Goal: Complete application form

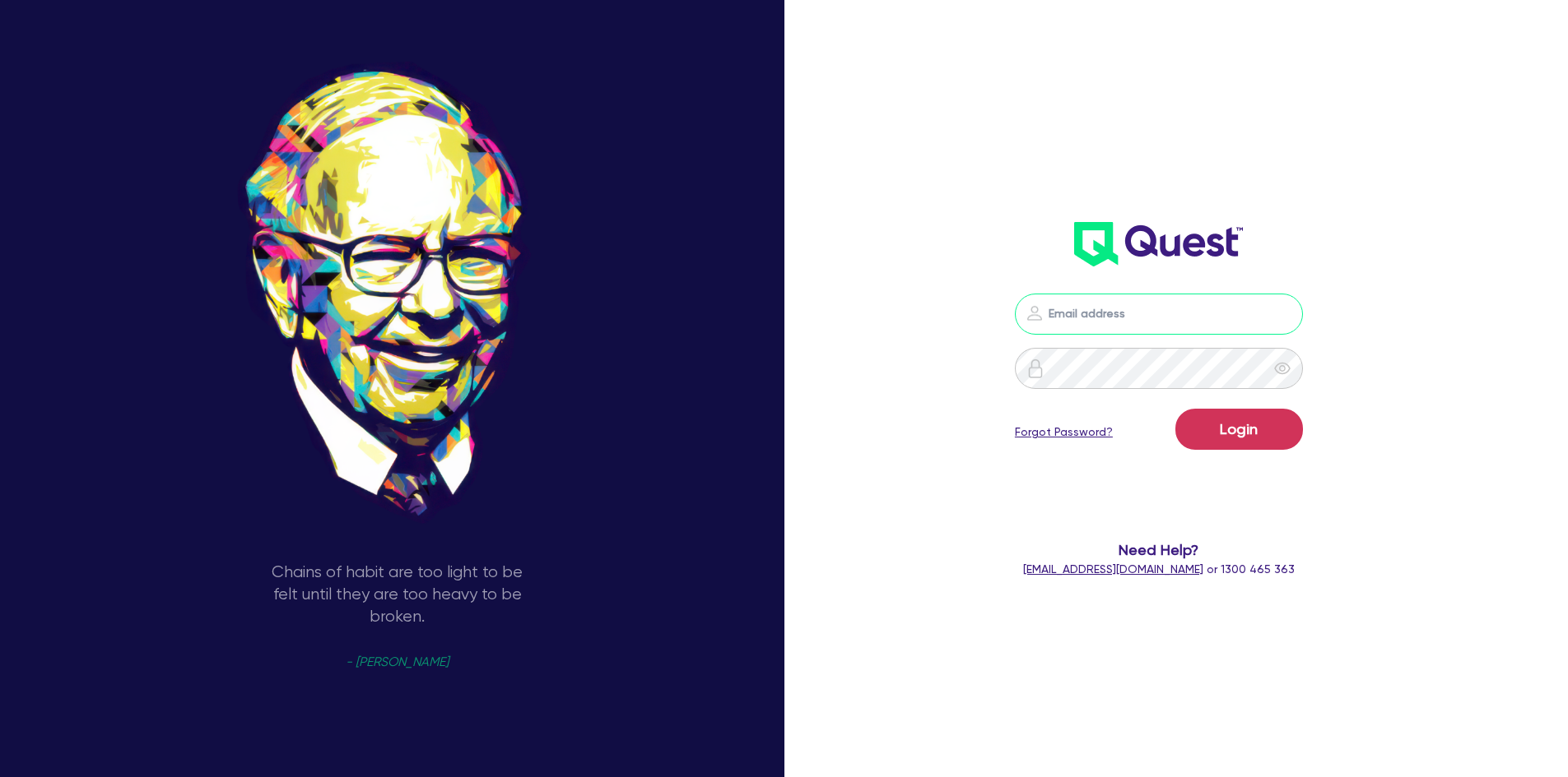
click at [1118, 309] on input "email" at bounding box center [1159, 313] width 288 height 41
type input "jake.pointer@quest.finance"
click at [1175, 409] on button "Login" at bounding box center [1238, 429] width 128 height 41
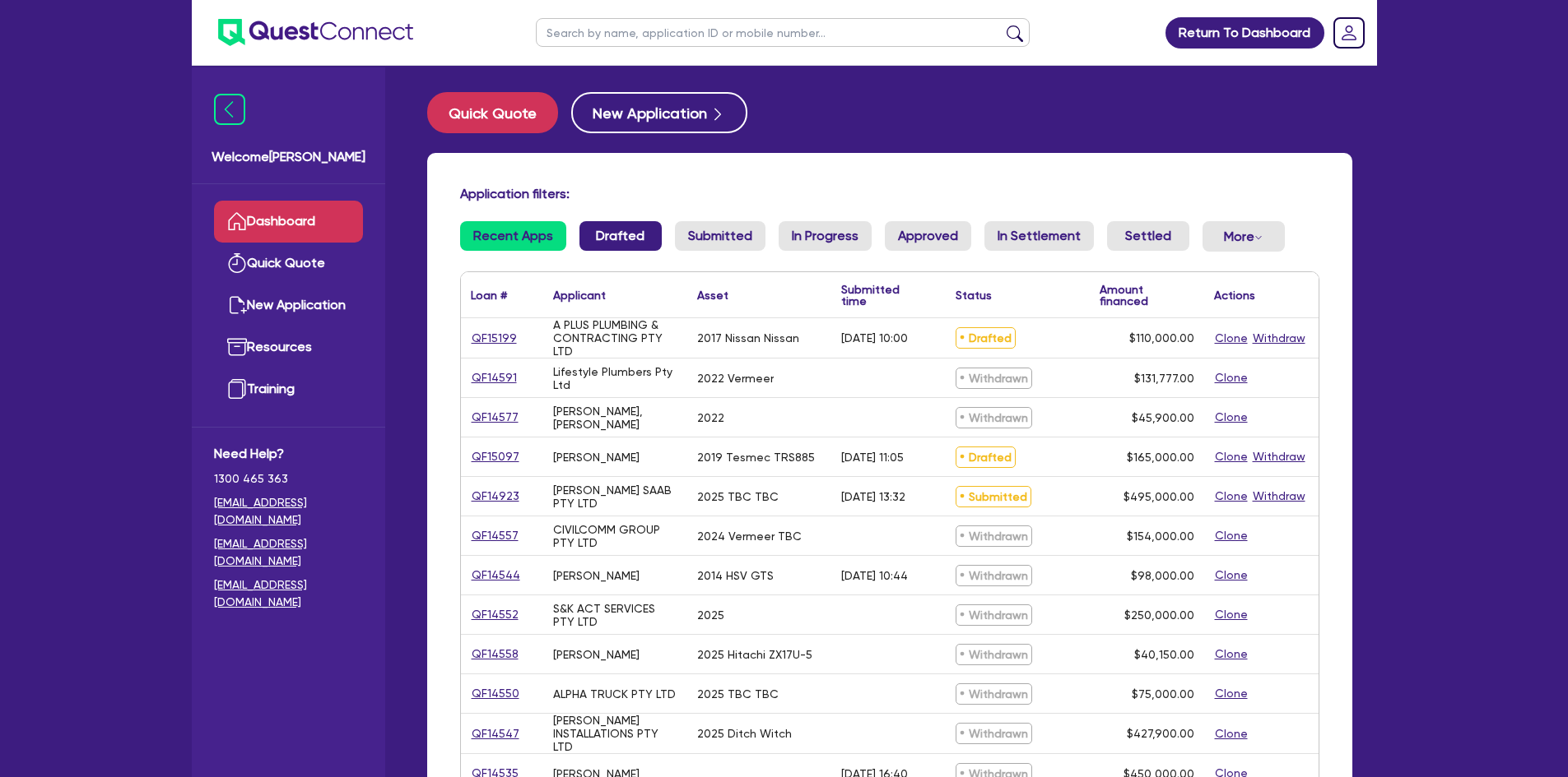
click at [626, 245] on link "Drafted" at bounding box center [620, 236] width 82 height 29
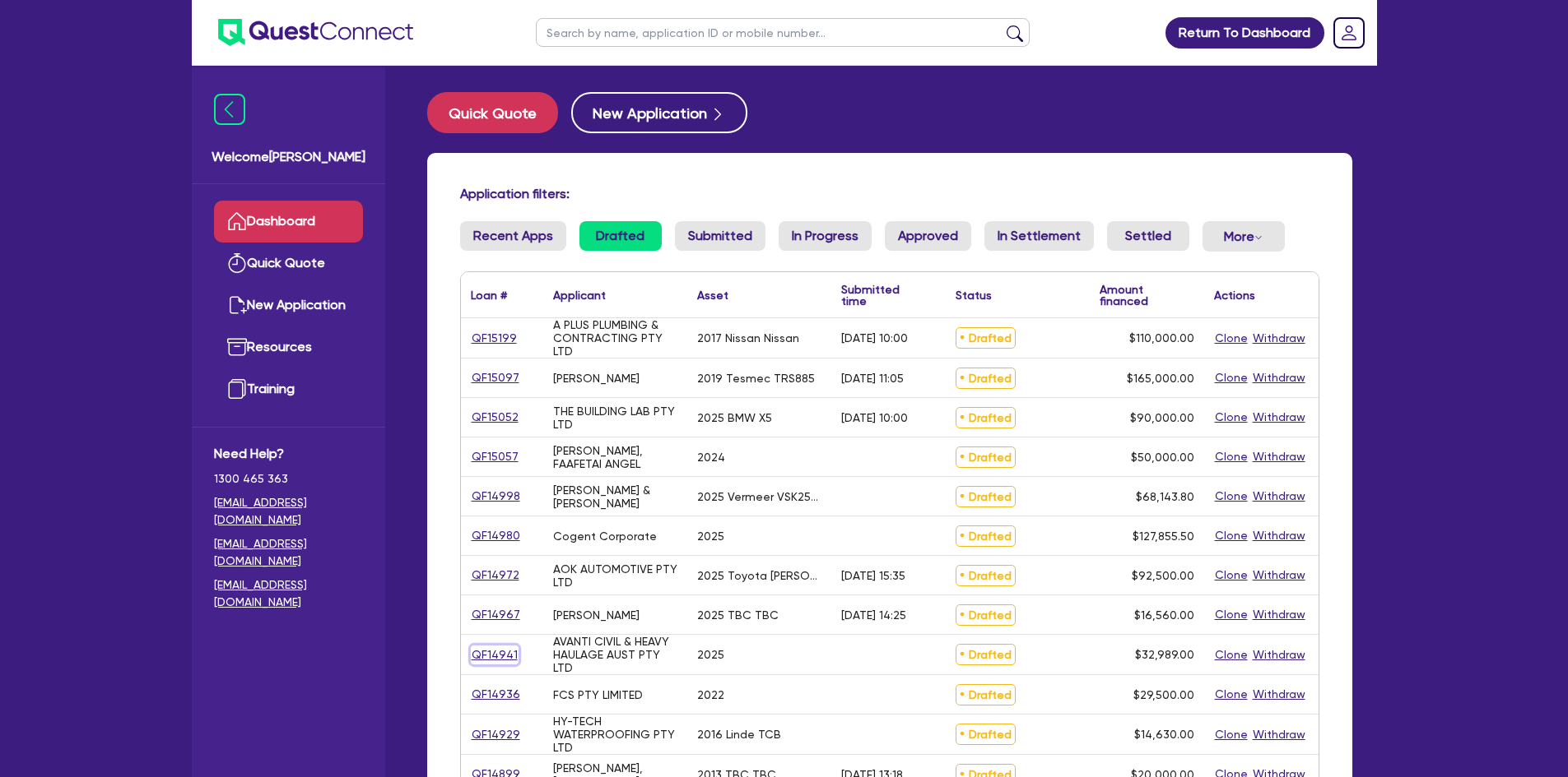
click at [494, 648] on link "QF14941" at bounding box center [494, 655] width 47 height 19
select select "PRIMARY_ASSETS"
select select "FORKLIFTS_AND_WAREHOUSING_EQUIPMENT"
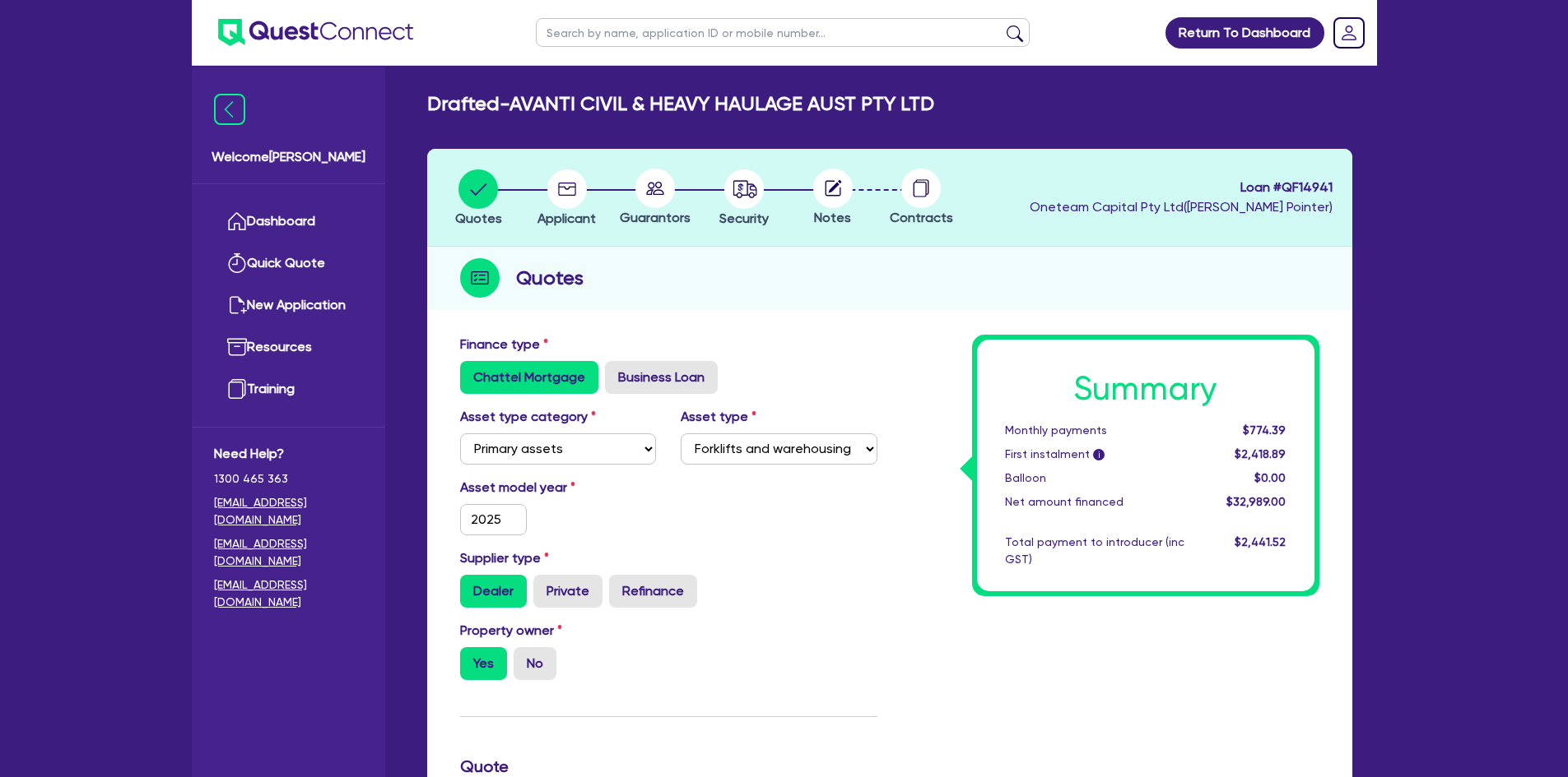
click at [830, 192] on icon at bounding box center [834, 186] width 13 height 13
click at [762, 198] on icon "button" at bounding box center [744, 189] width 40 height 40
select select "PRIMARY_ASSETS"
select select "FORKLIFTS_AND_WAREHOUSING_EQUIPMENT"
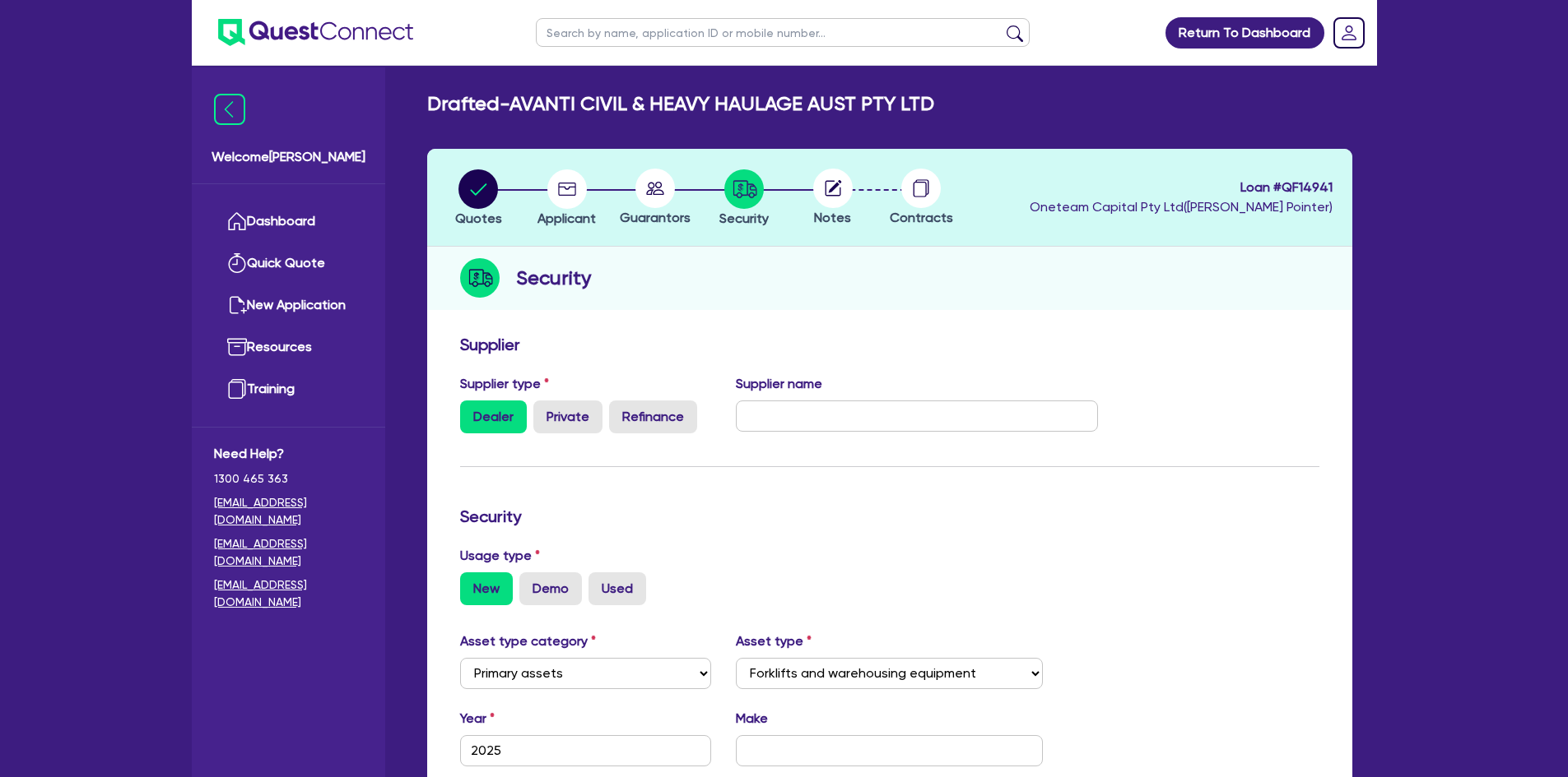
click at [830, 187] on circle at bounding box center [833, 188] width 40 height 40
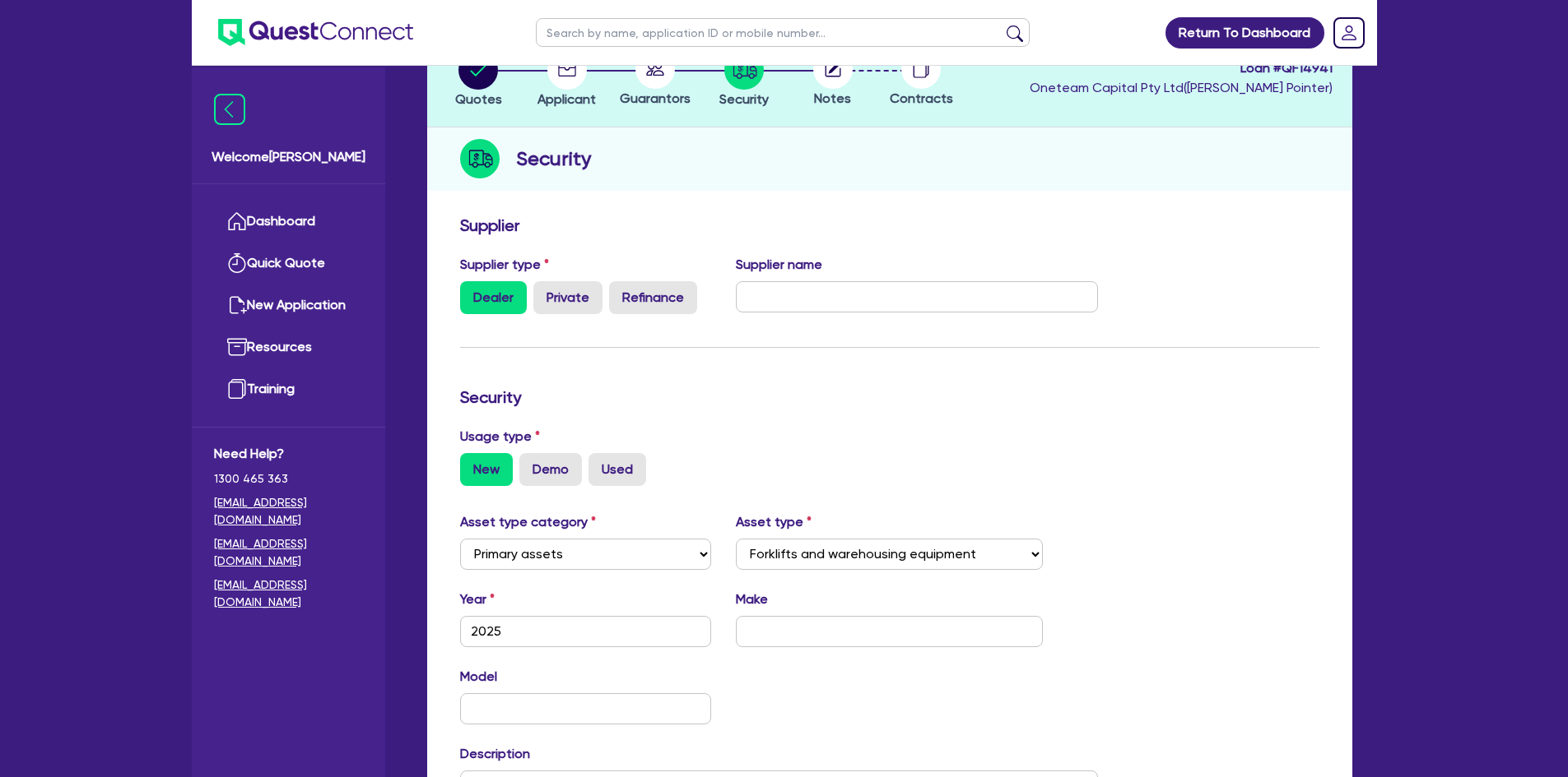
scroll to position [418, 0]
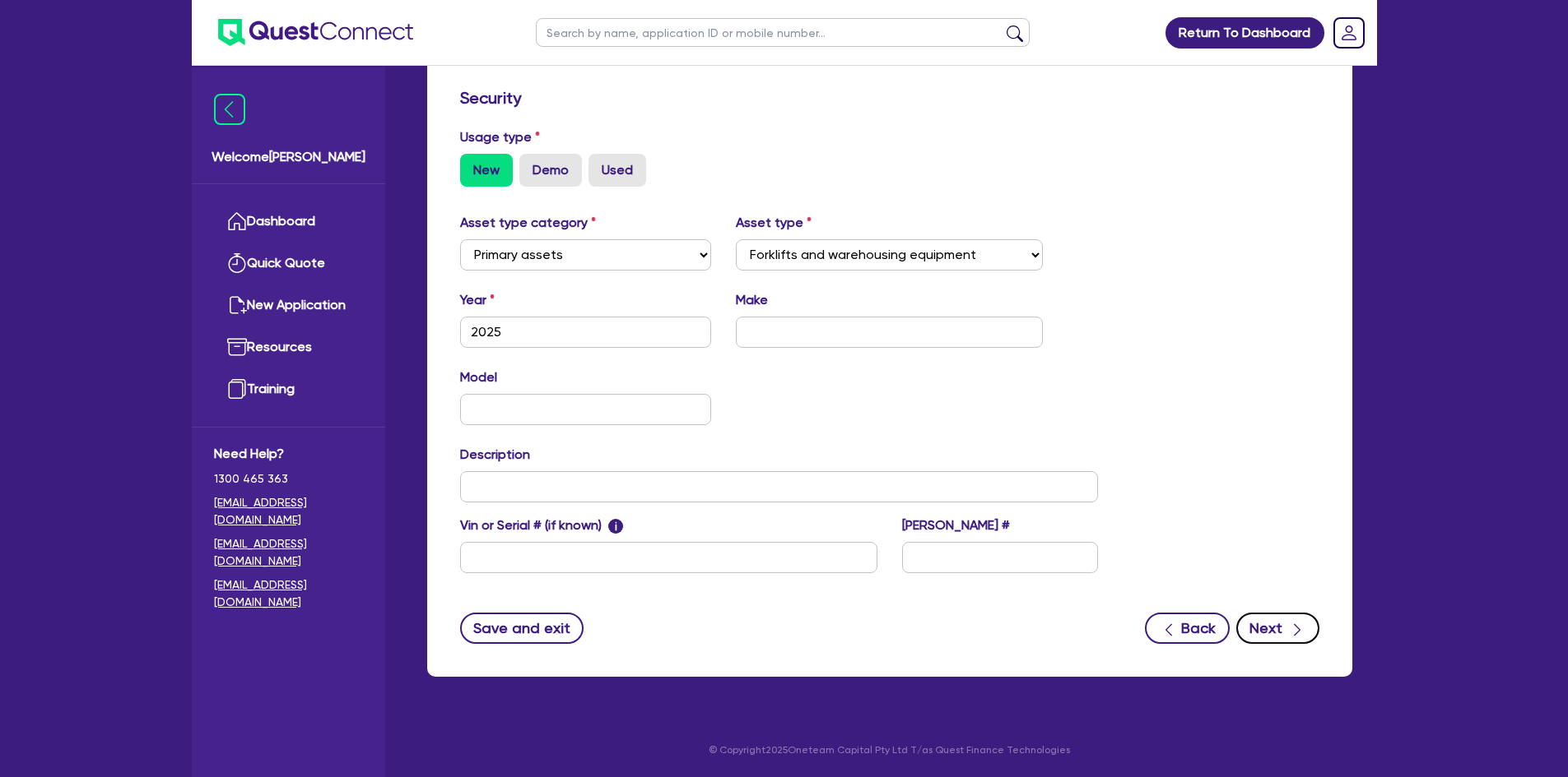
click at [1271, 636] on button "Next" at bounding box center [1278, 628] width 83 height 31
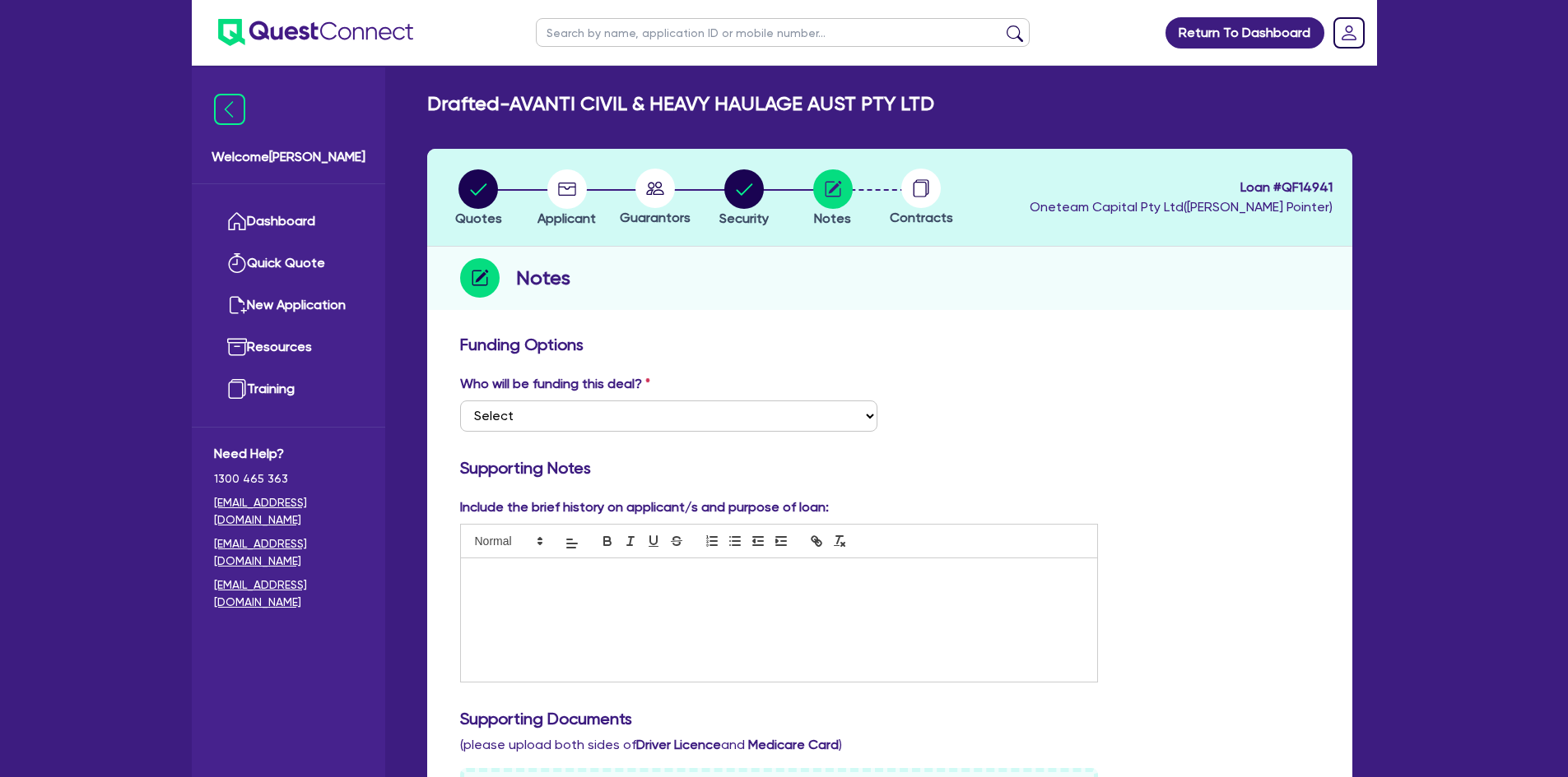
click at [502, 191] on li "Quotes" at bounding box center [479, 197] width 89 height 58
click at [472, 193] on circle "button" at bounding box center [478, 189] width 40 height 40
select select "PRIMARY_ASSETS"
select select "FORKLIFTS_AND_WAREHOUSING_EQUIPMENT"
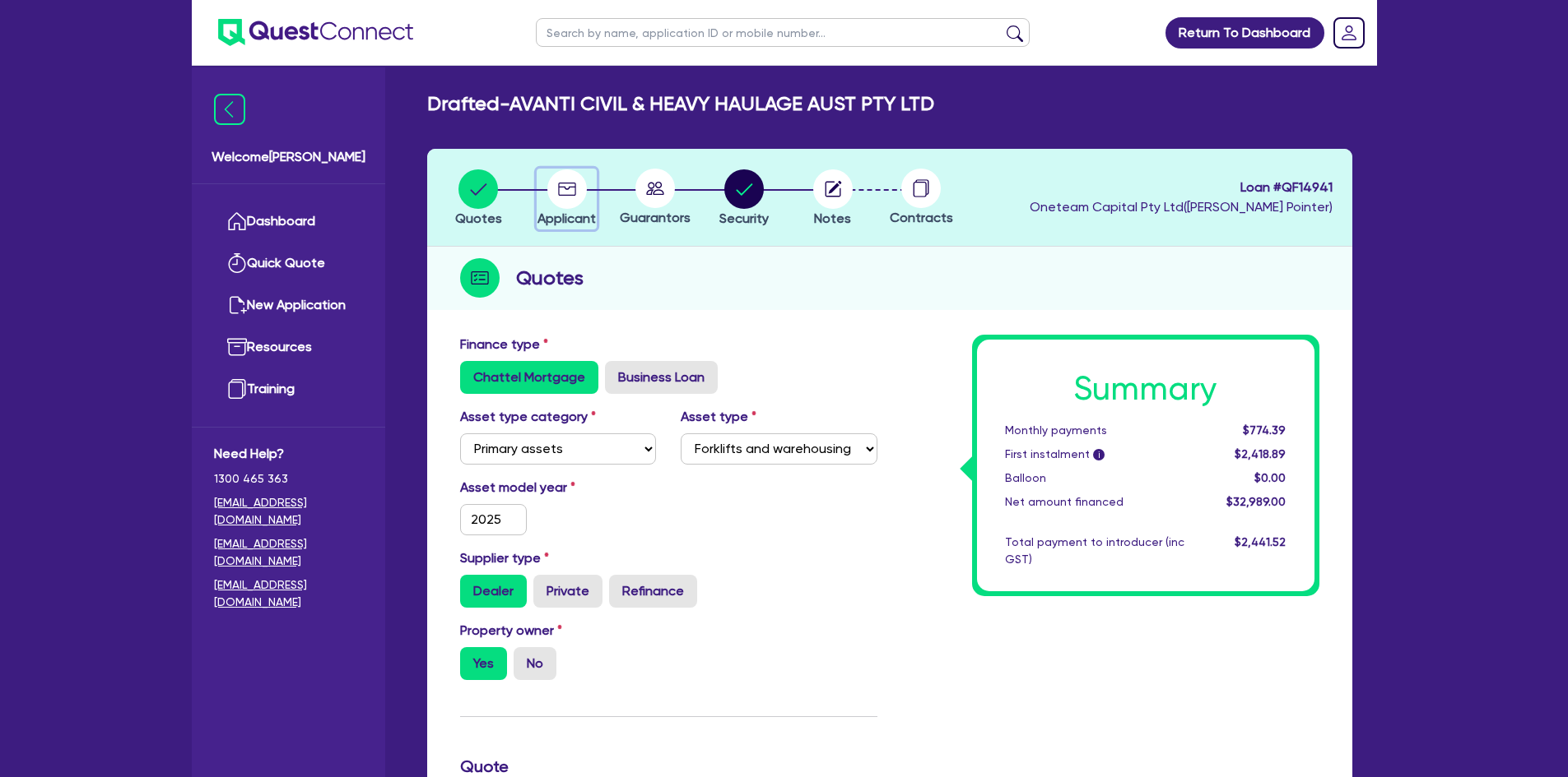
click at [570, 185] on circle "button" at bounding box center [567, 189] width 40 height 40
select select "COMPANY"
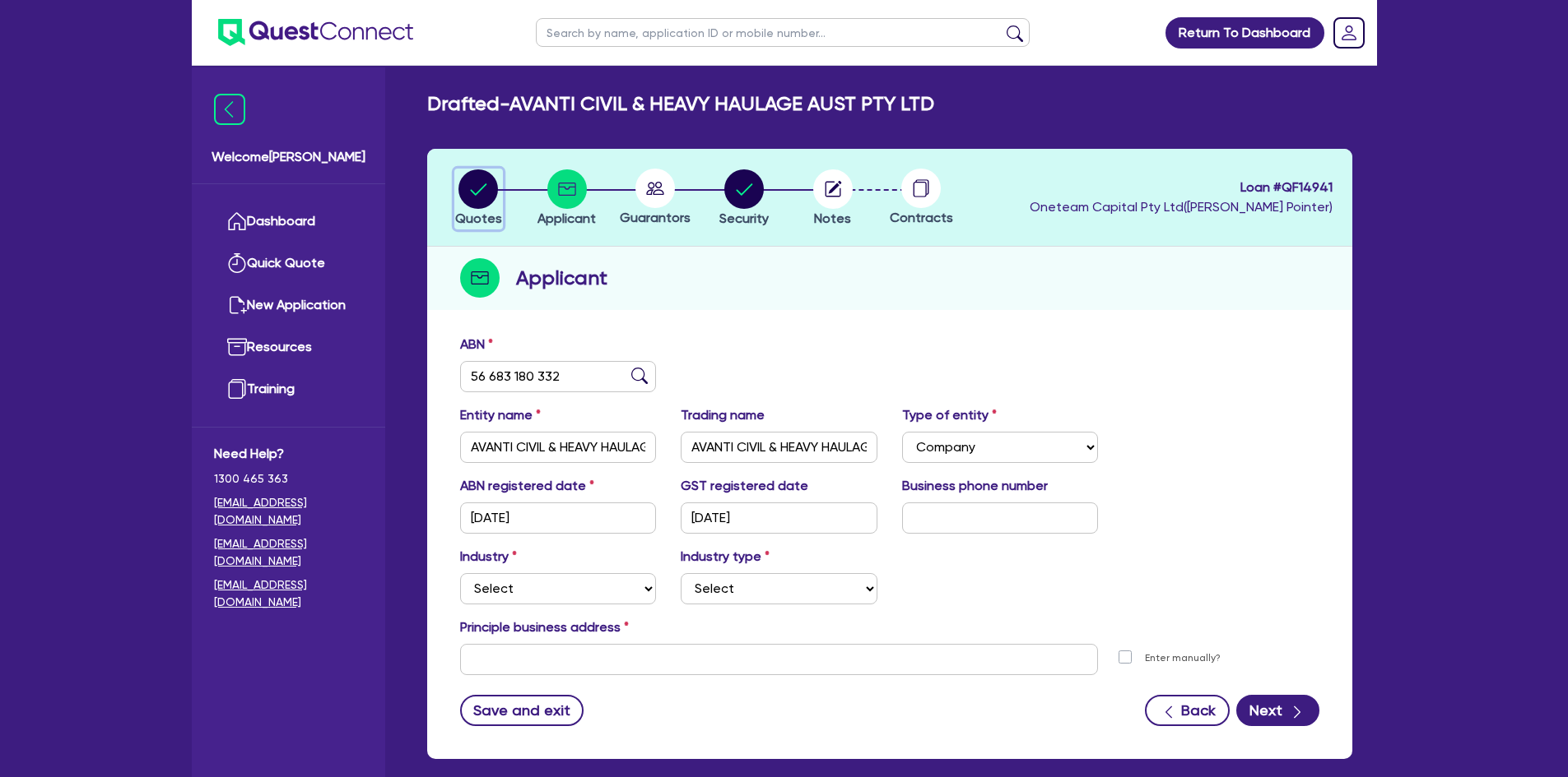
click at [474, 193] on icon "button" at bounding box center [478, 189] width 16 height 11
select select "PRIMARY_ASSETS"
select select "FORKLIFTS_AND_WAREHOUSING_EQUIPMENT"
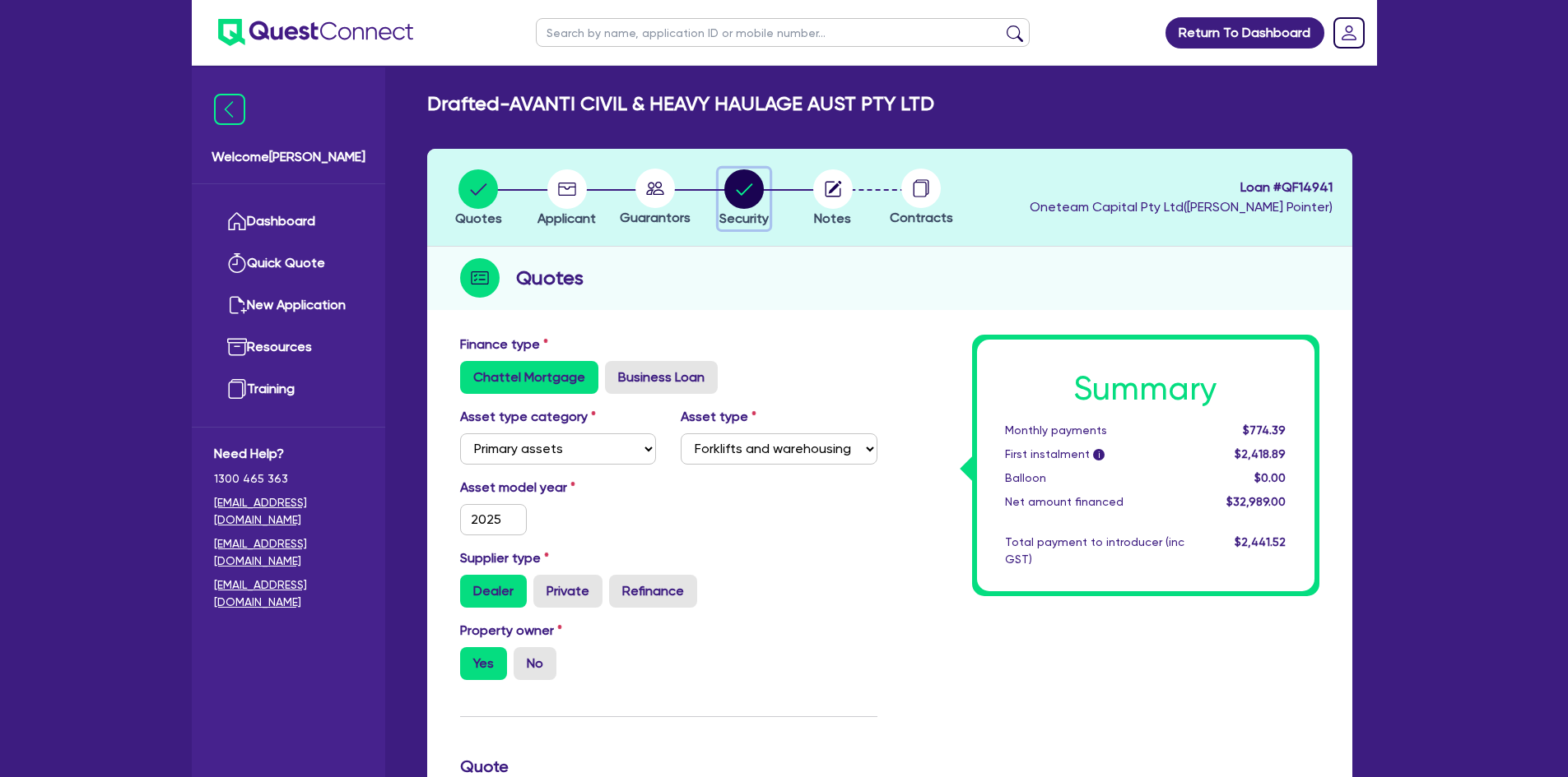
click at [738, 195] on circle "button" at bounding box center [744, 189] width 40 height 40
select select "PRIMARY_ASSETS"
select select "FORKLIFTS_AND_WAREHOUSING_EQUIPMENT"
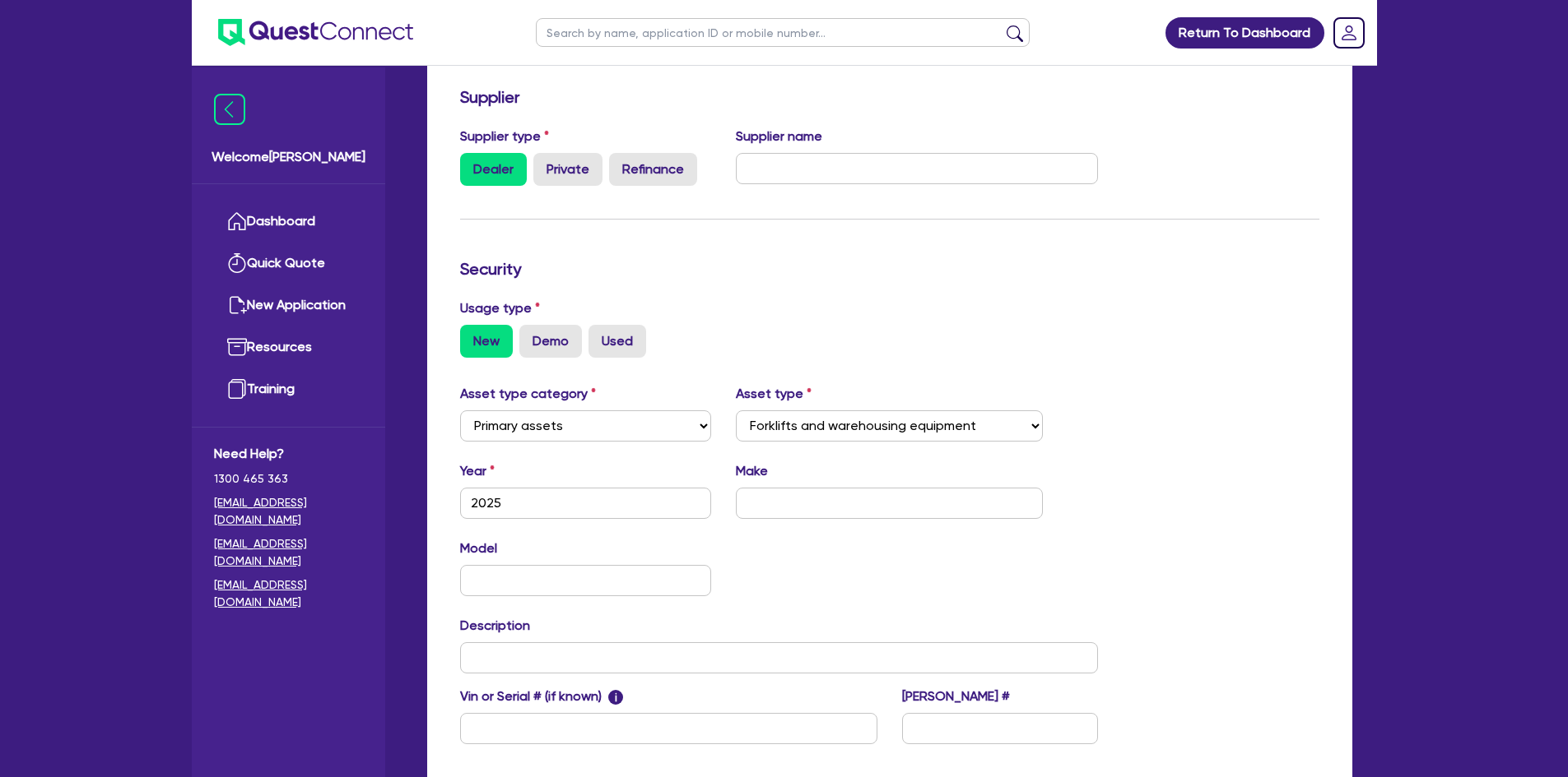
scroll to position [418, 0]
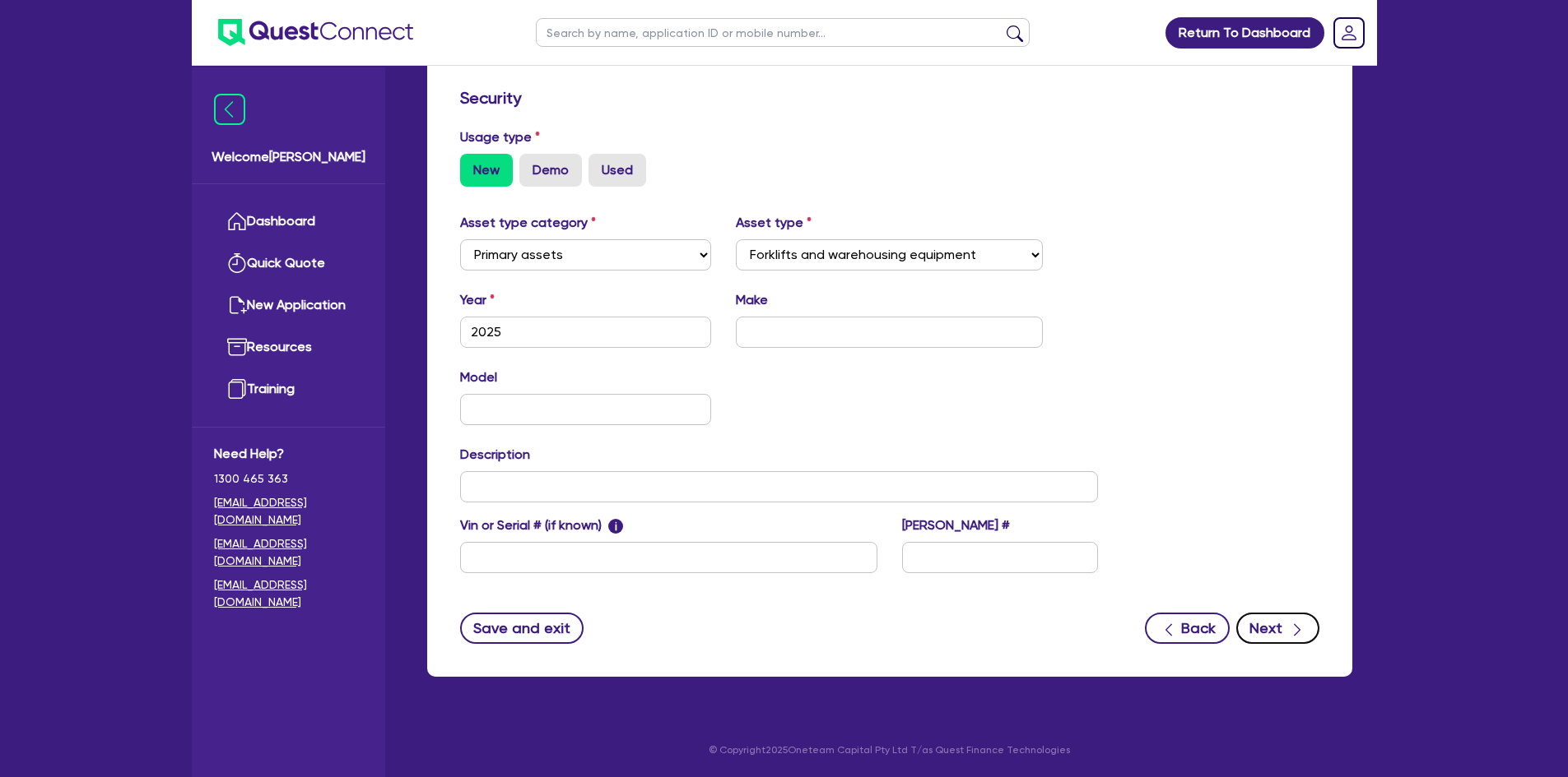
click at [1292, 618] on div "button" at bounding box center [1296, 628] width 16 height 21
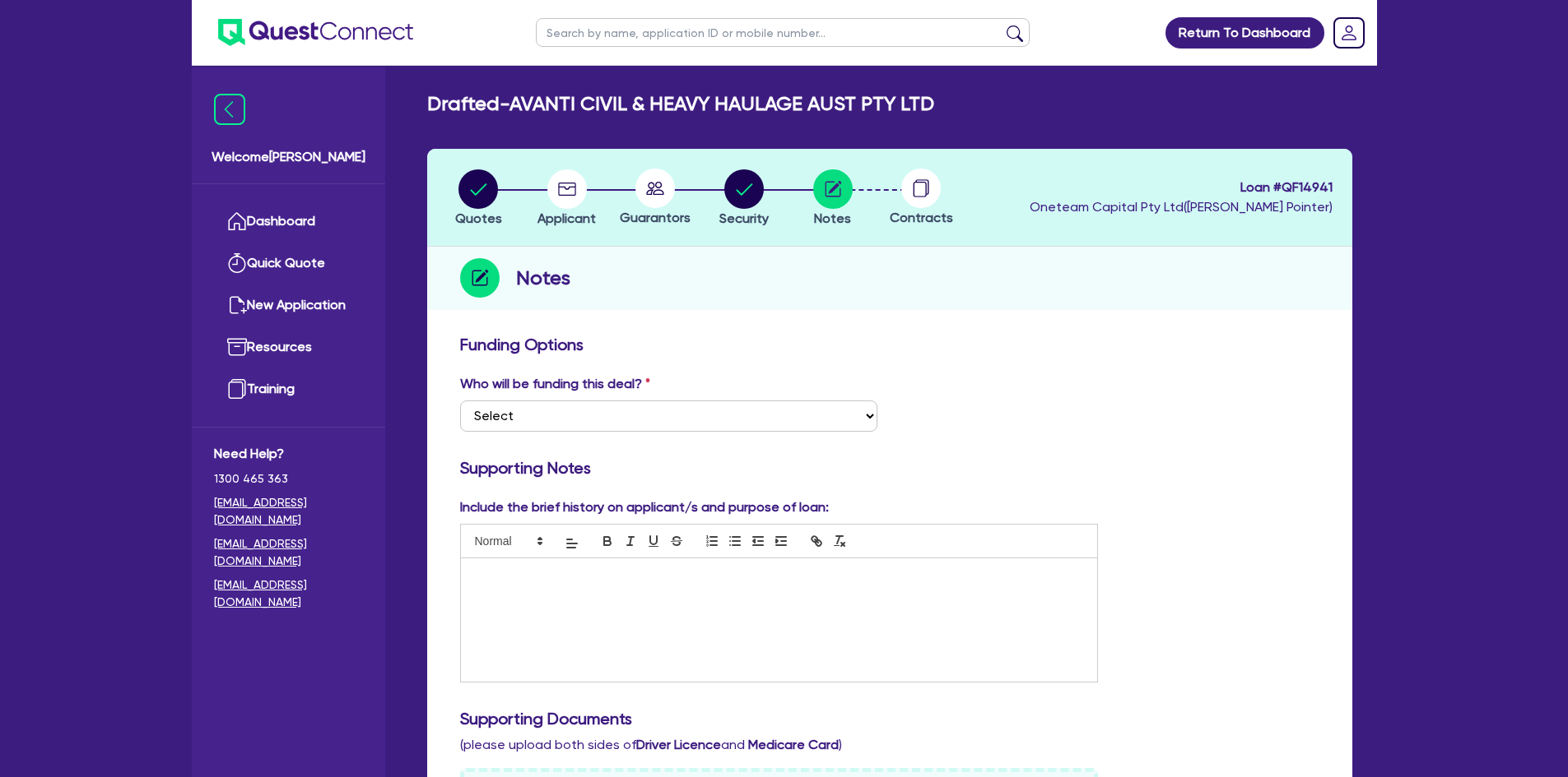
click at [517, 598] on div at bounding box center [779, 620] width 637 height 123
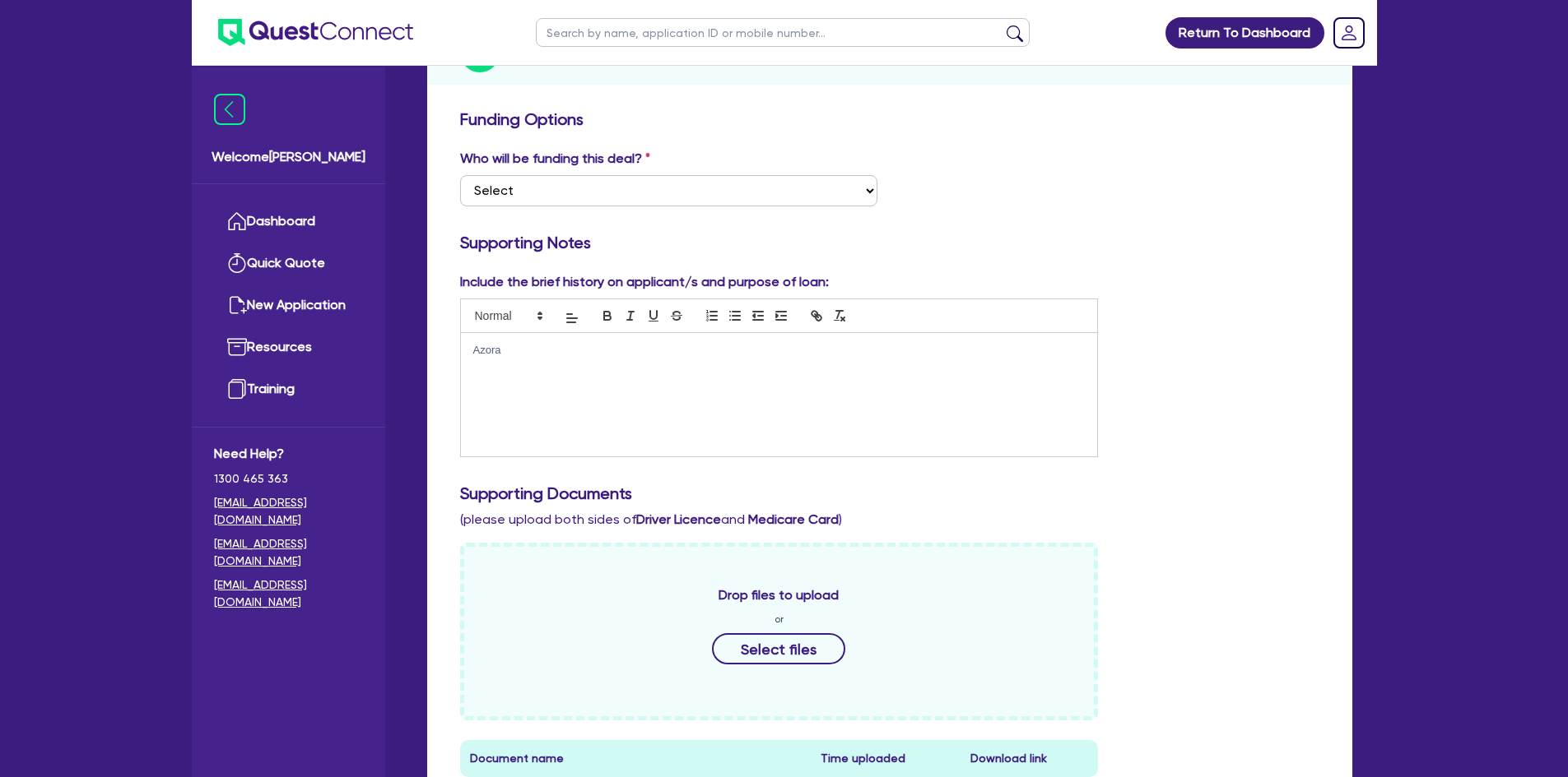
scroll to position [690, 0]
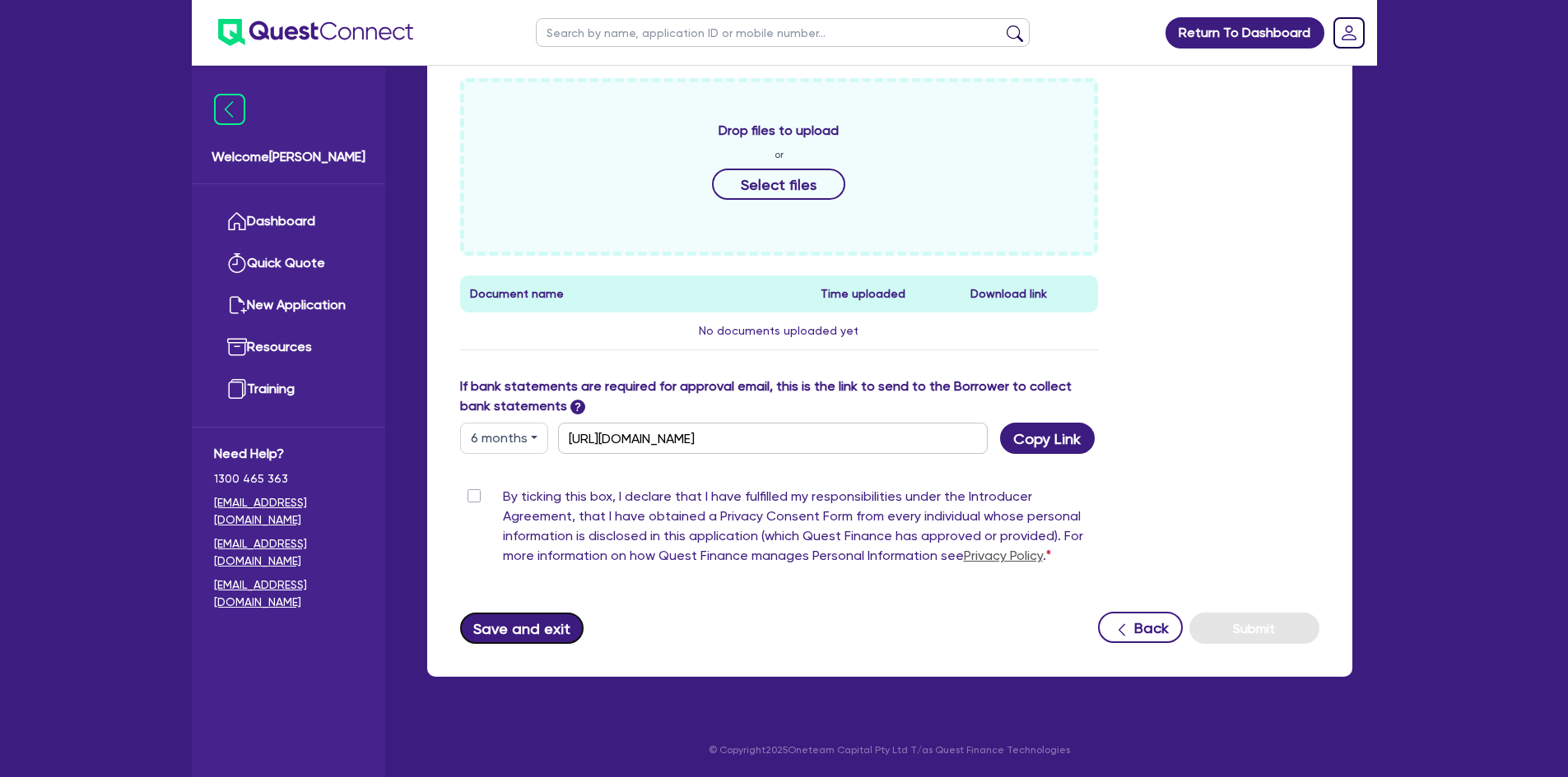
click at [531, 632] on button "Save and exit" at bounding box center [522, 628] width 124 height 31
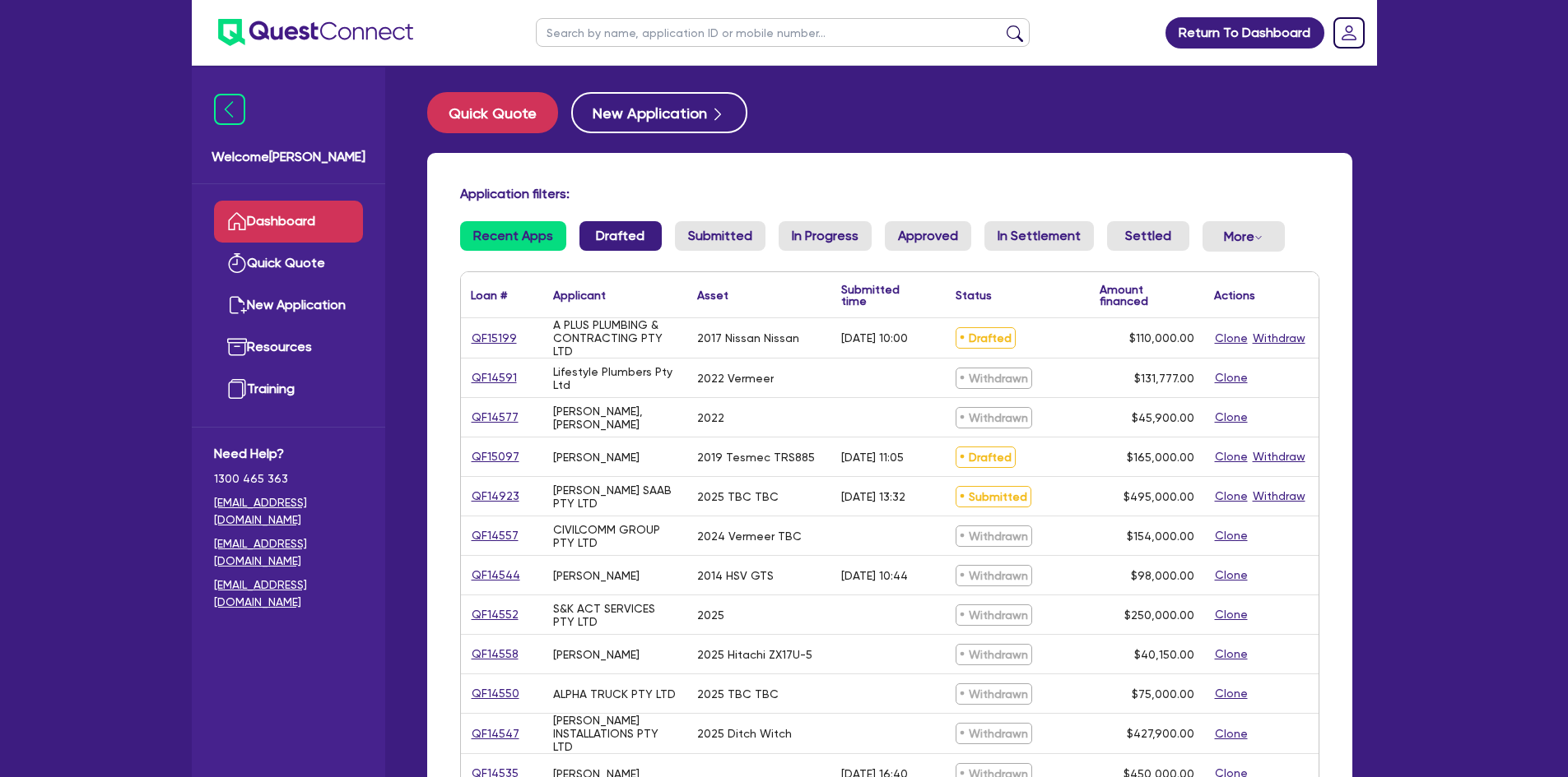
click at [612, 237] on link "Drafted" at bounding box center [620, 236] width 82 height 29
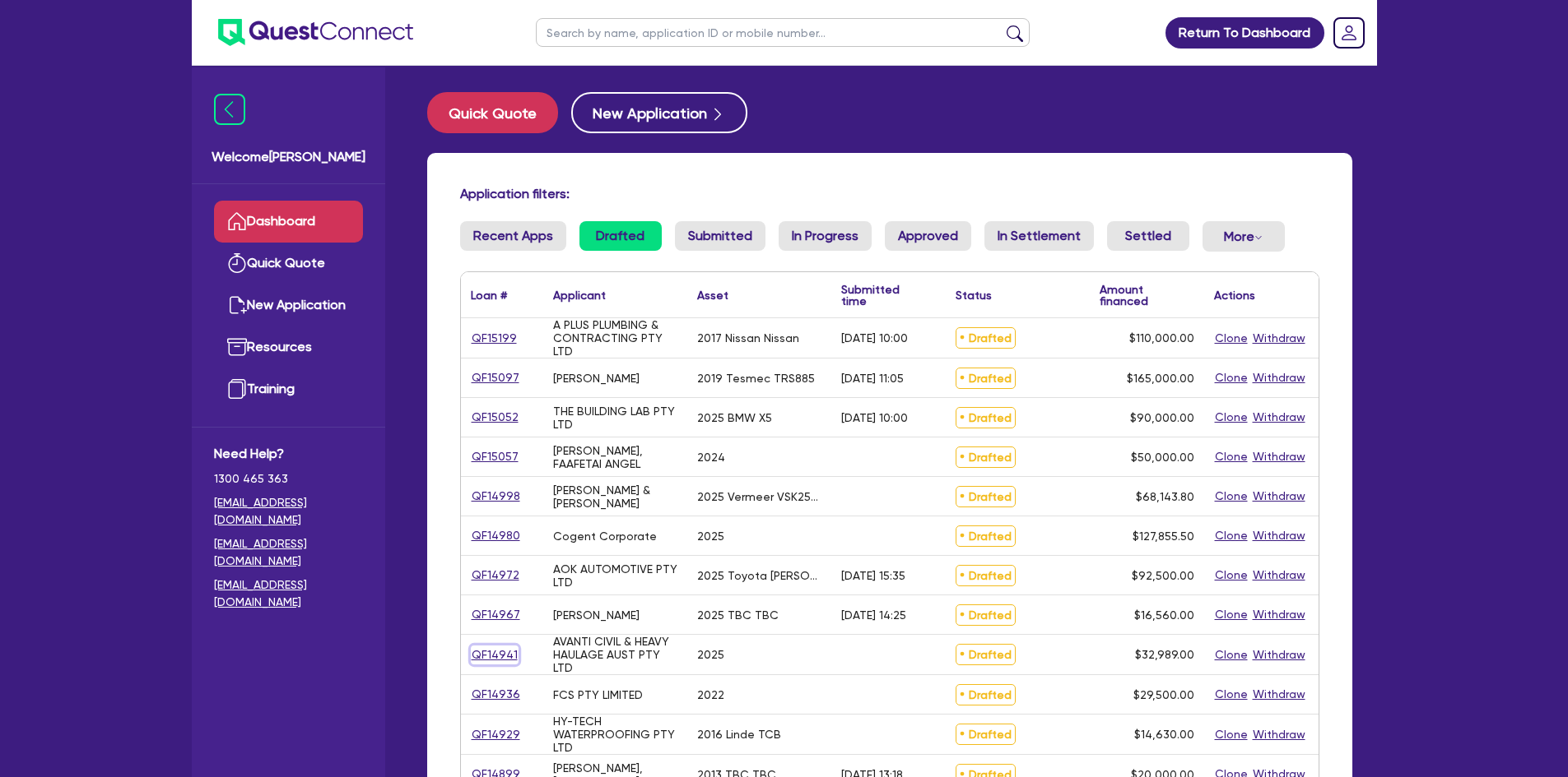
click at [496, 657] on link "QF14941" at bounding box center [494, 655] width 47 height 19
select select "PRIMARY_ASSETS"
select select "FORKLIFTS_AND_WAREHOUSING_EQUIPMENT"
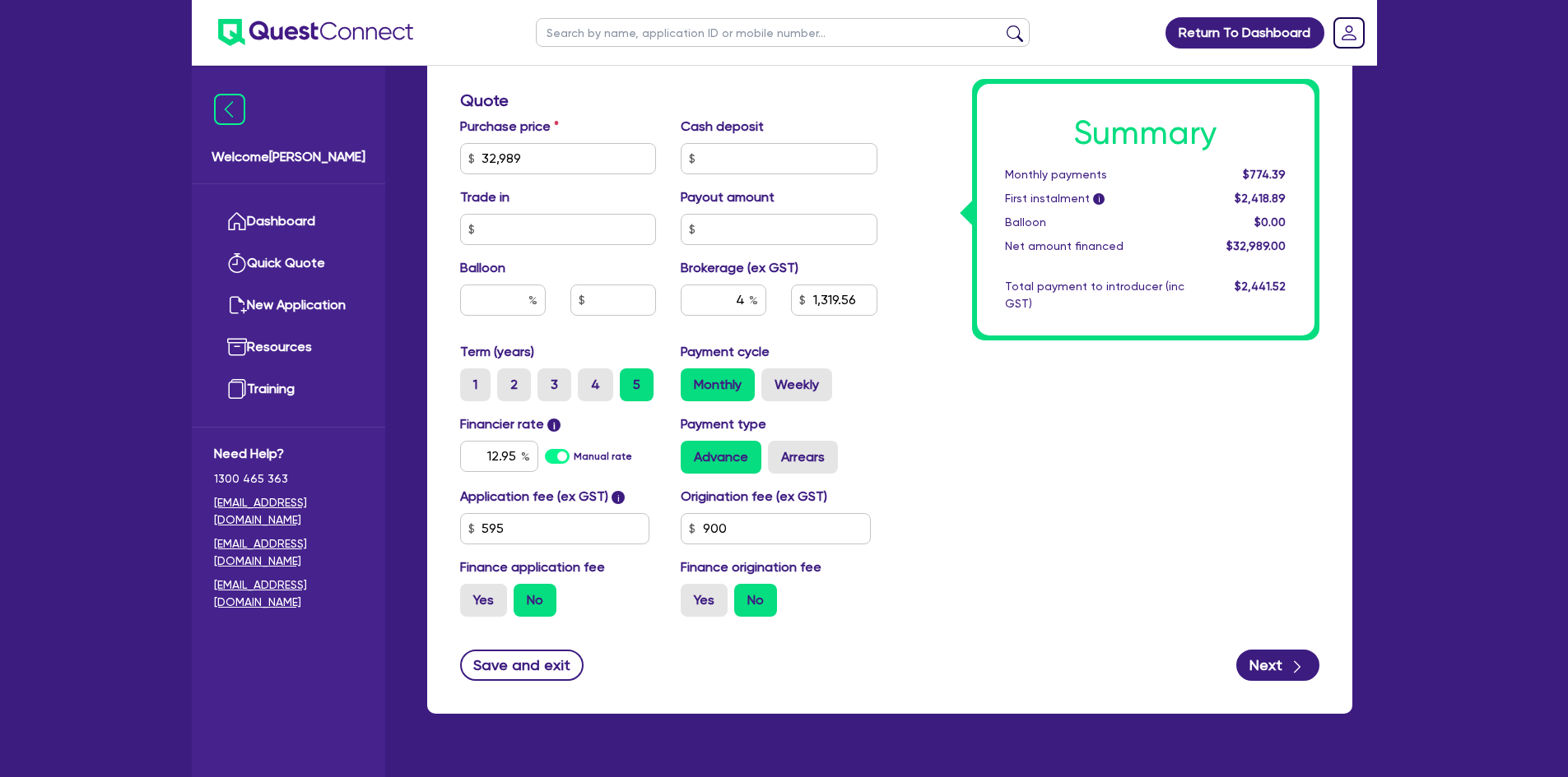
scroll to position [703, 0]
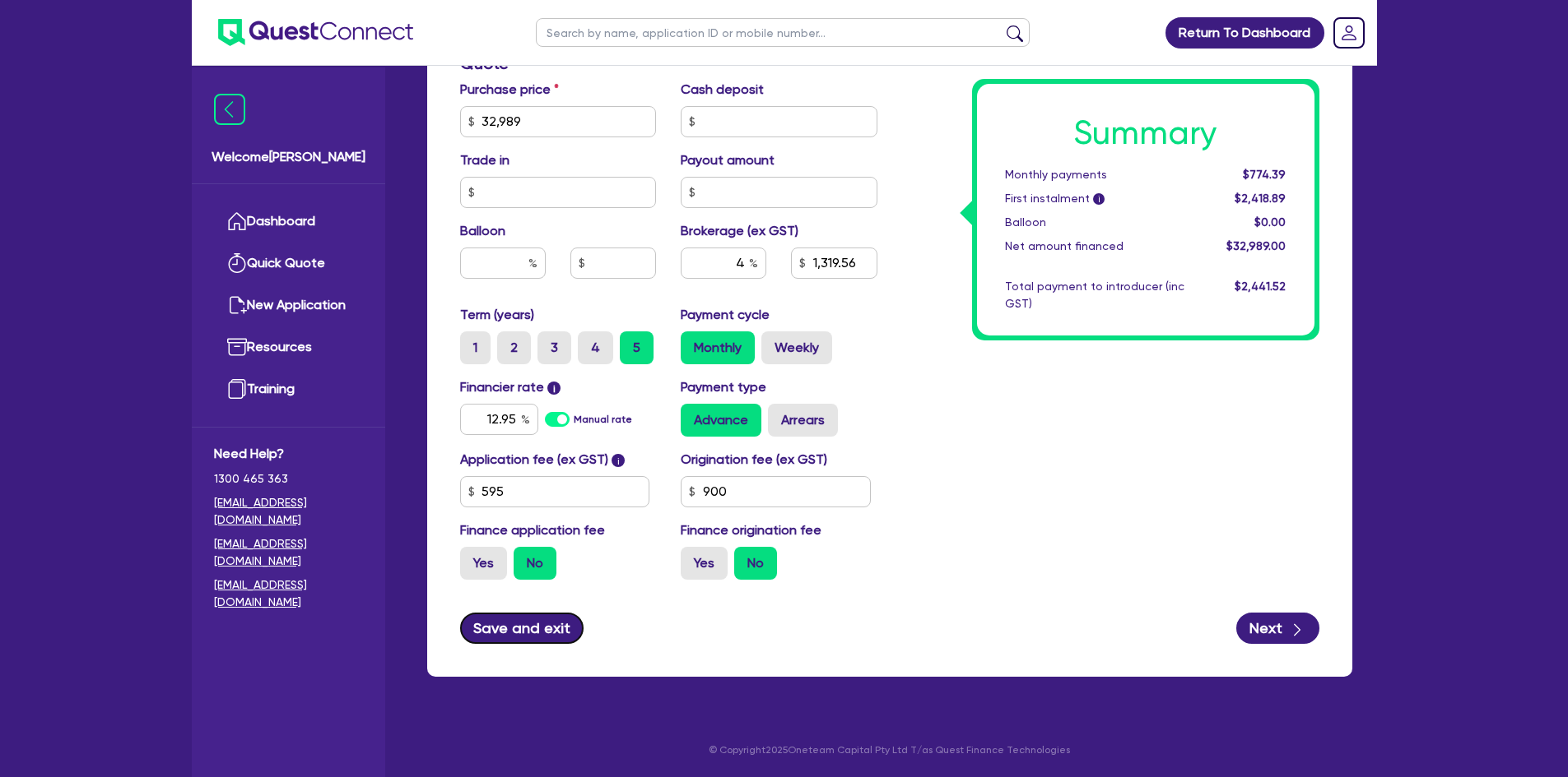
click at [533, 637] on button "Save and exit" at bounding box center [522, 628] width 124 height 31
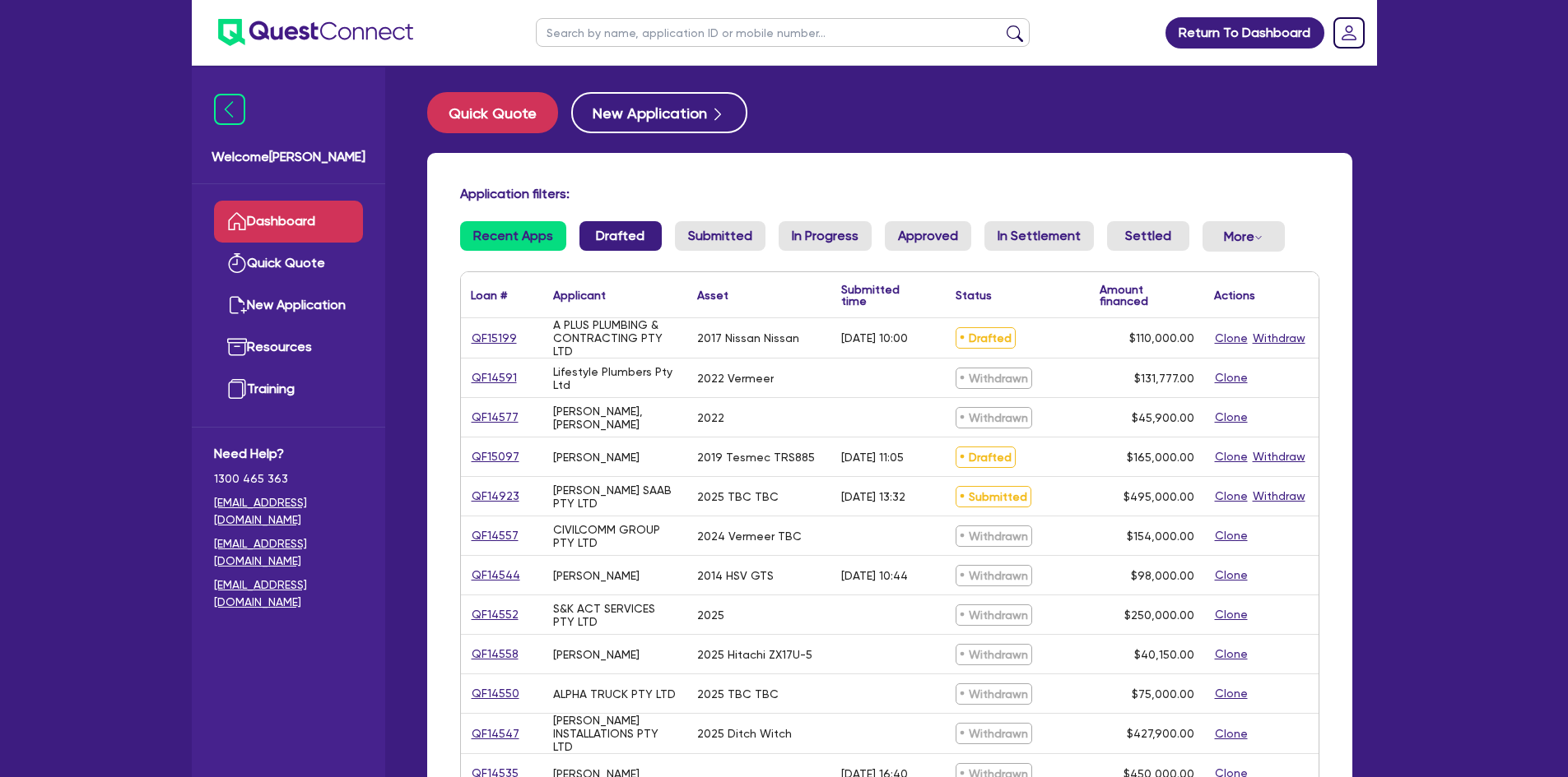
click at [621, 237] on link "Drafted" at bounding box center [620, 236] width 82 height 29
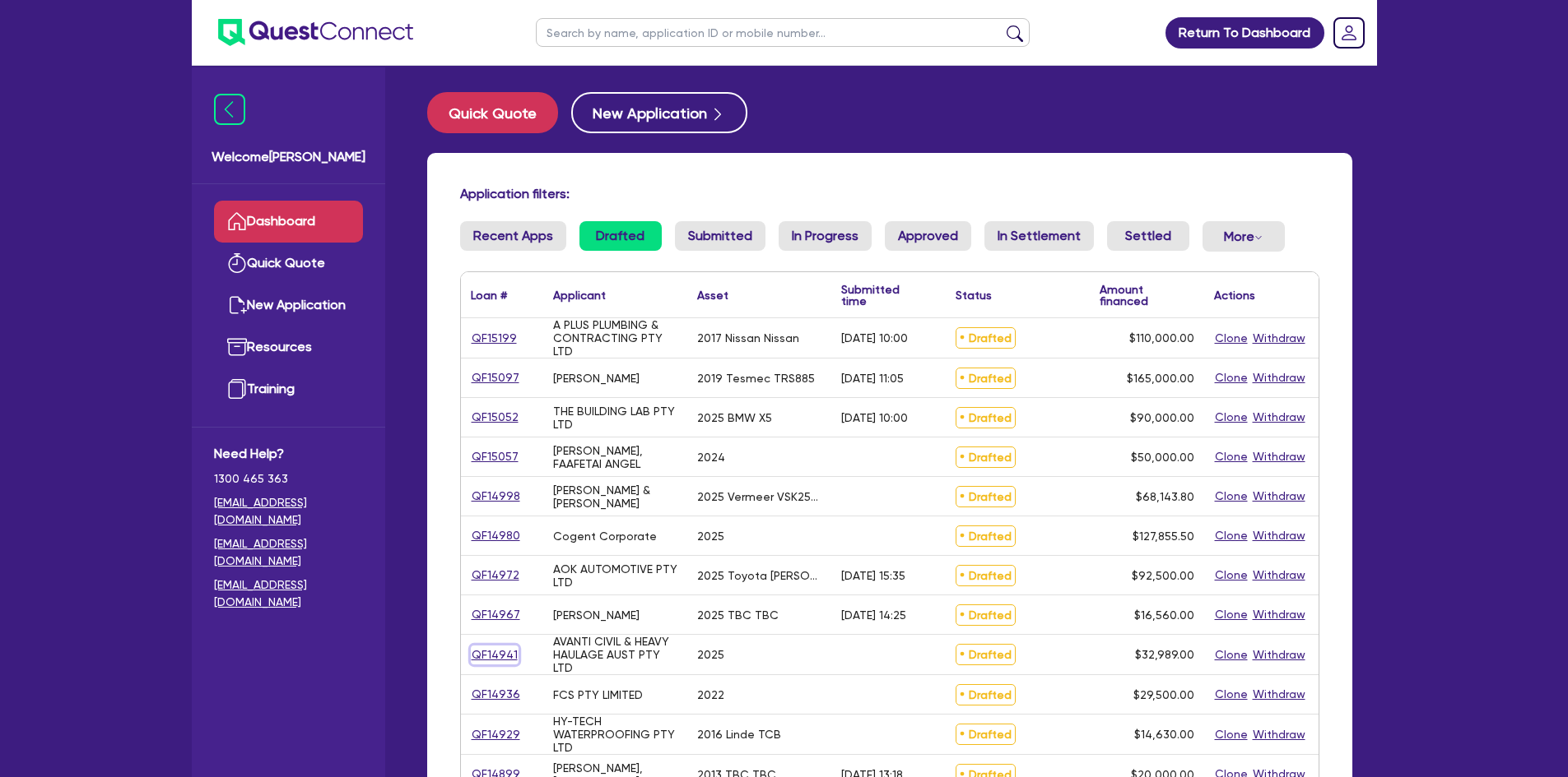
click at [500, 652] on link "QF14941" at bounding box center [494, 655] width 47 height 19
select select "PRIMARY_ASSETS"
select select "FORKLIFTS_AND_WAREHOUSING_EQUIPMENT"
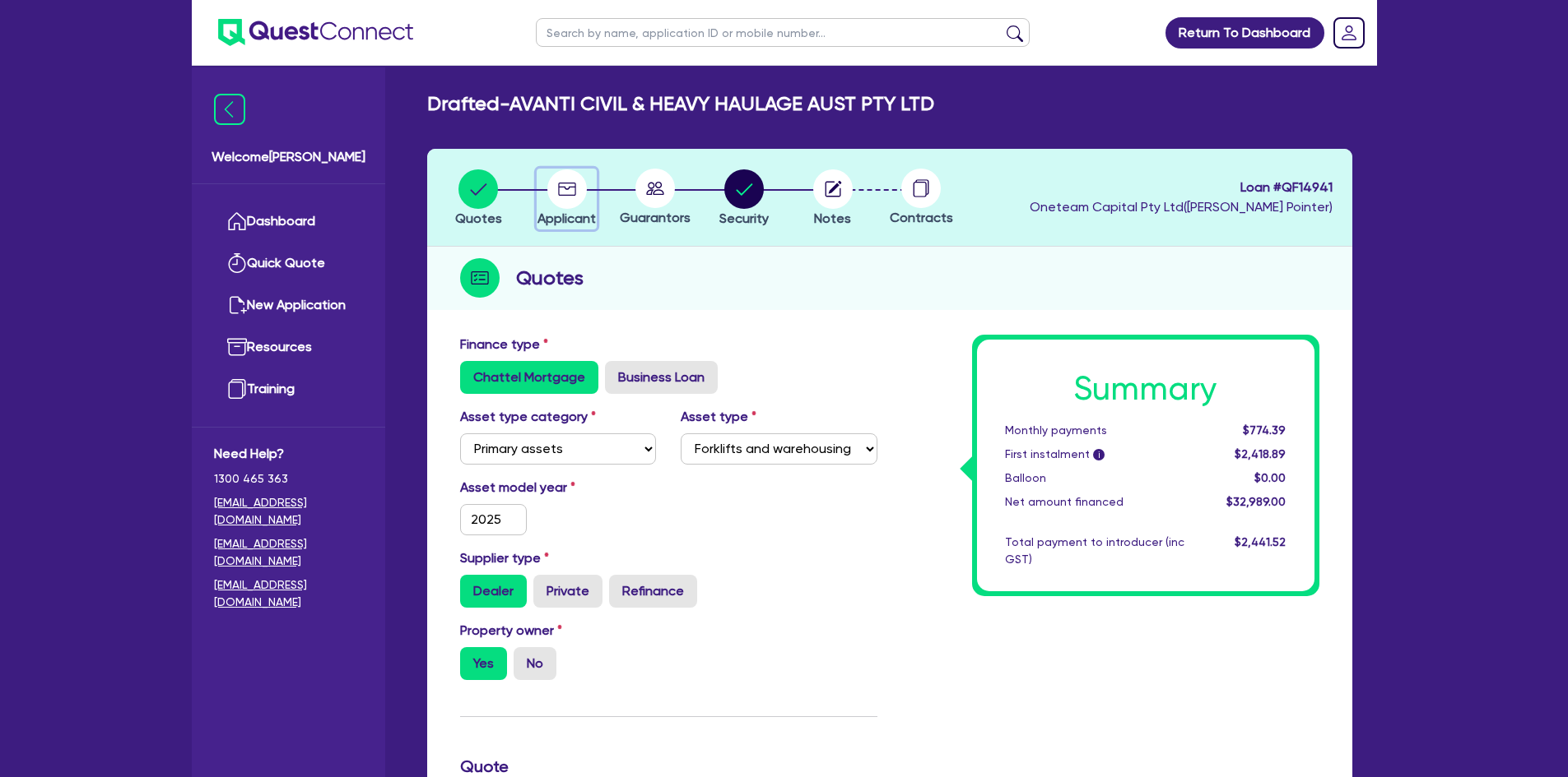
click at [585, 185] on circle "button" at bounding box center [567, 189] width 40 height 40
select select "COMPANY"
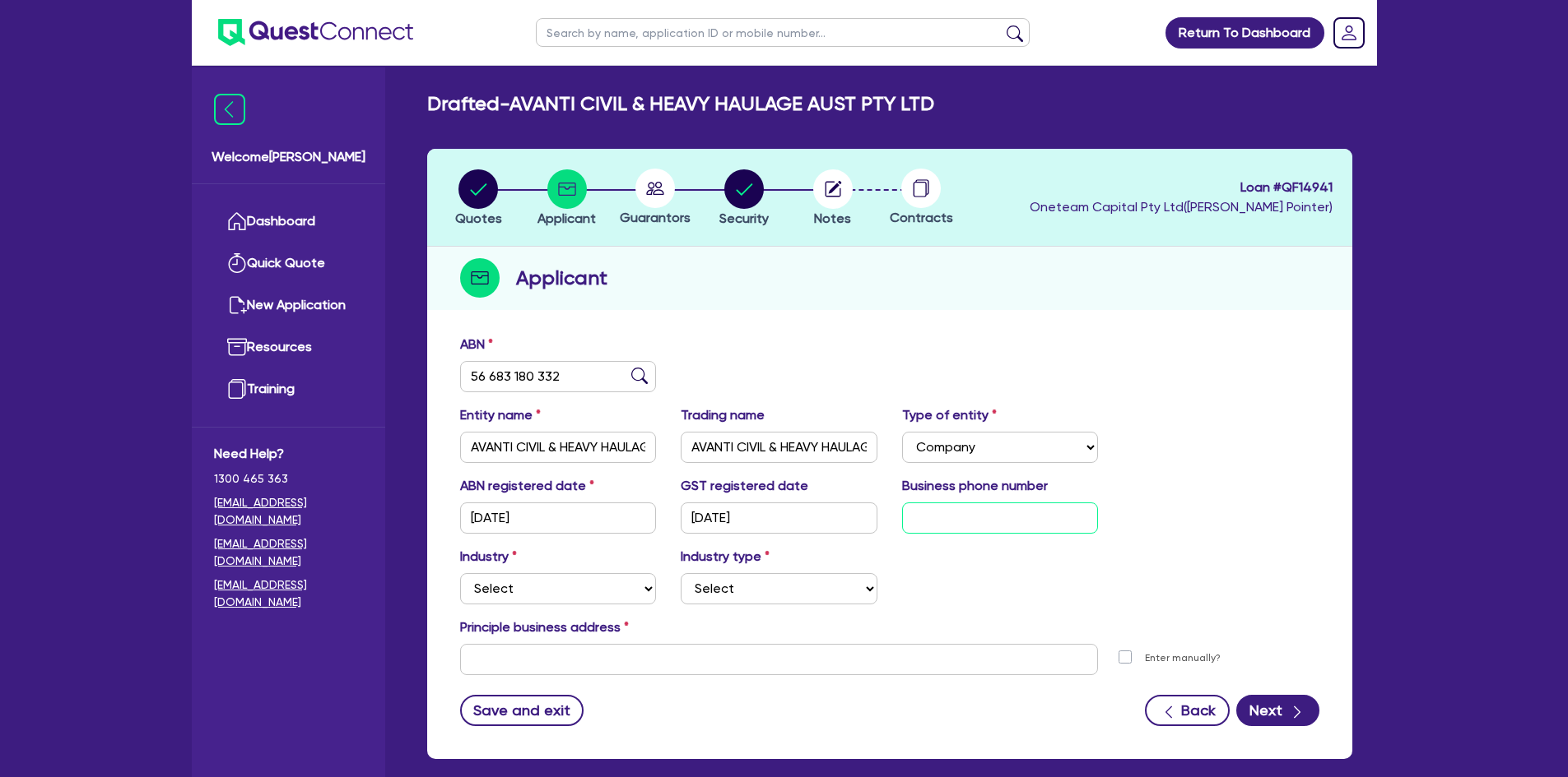
click at [949, 513] on input "text" at bounding box center [1001, 518] width 197 height 31
click at [947, 513] on input "text" at bounding box center [1001, 518] width 197 height 31
paste input "04 8839 0061"
type input "04 8839 0061"
drag, startPoint x: 518, startPoint y: 586, endPoint x: 508, endPoint y: 591, distance: 11.2
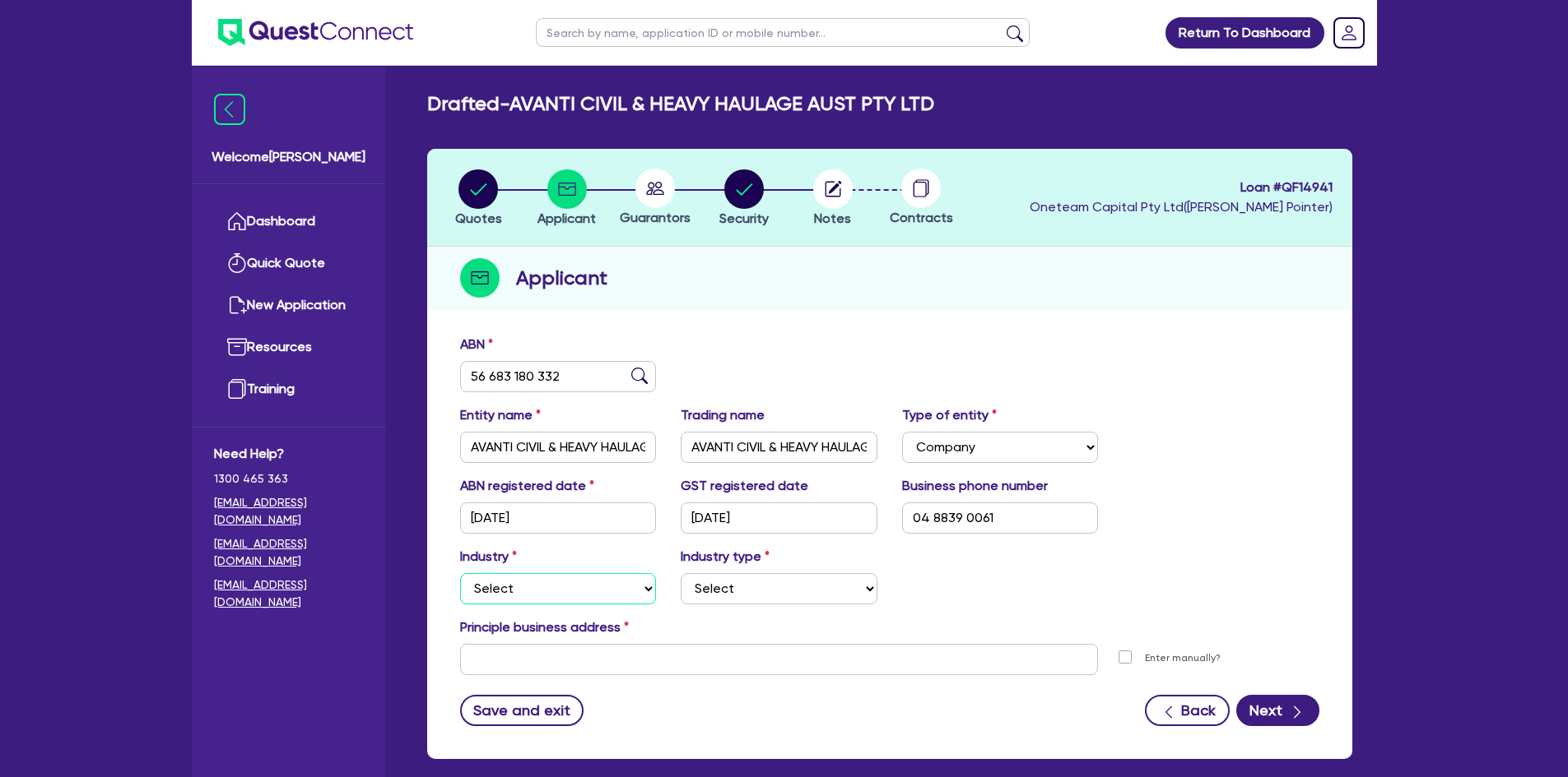
click at [518, 586] on select "Select Accomodation & Food Services Administrative & Support Services Agricultu…" at bounding box center [559, 589] width 197 height 31
click at [460, 574] on select "Select Accomodation & Food Services Administrative & Support Services Agricultu…" at bounding box center [559, 589] width 197 height 31
click at [747, 595] on select "Select Trades People Providing Services Direct to Consumers Trades People Provi…" at bounding box center [779, 589] width 197 height 31
click at [1060, 575] on div "Industry Select Accomodation & Food Services Administrative & Support Services …" at bounding box center [890, 582] width 884 height 71
click at [554, 583] on select "Select Accomodation & Food Services Administrative & Support Services Agricultu…" at bounding box center [559, 589] width 197 height 31
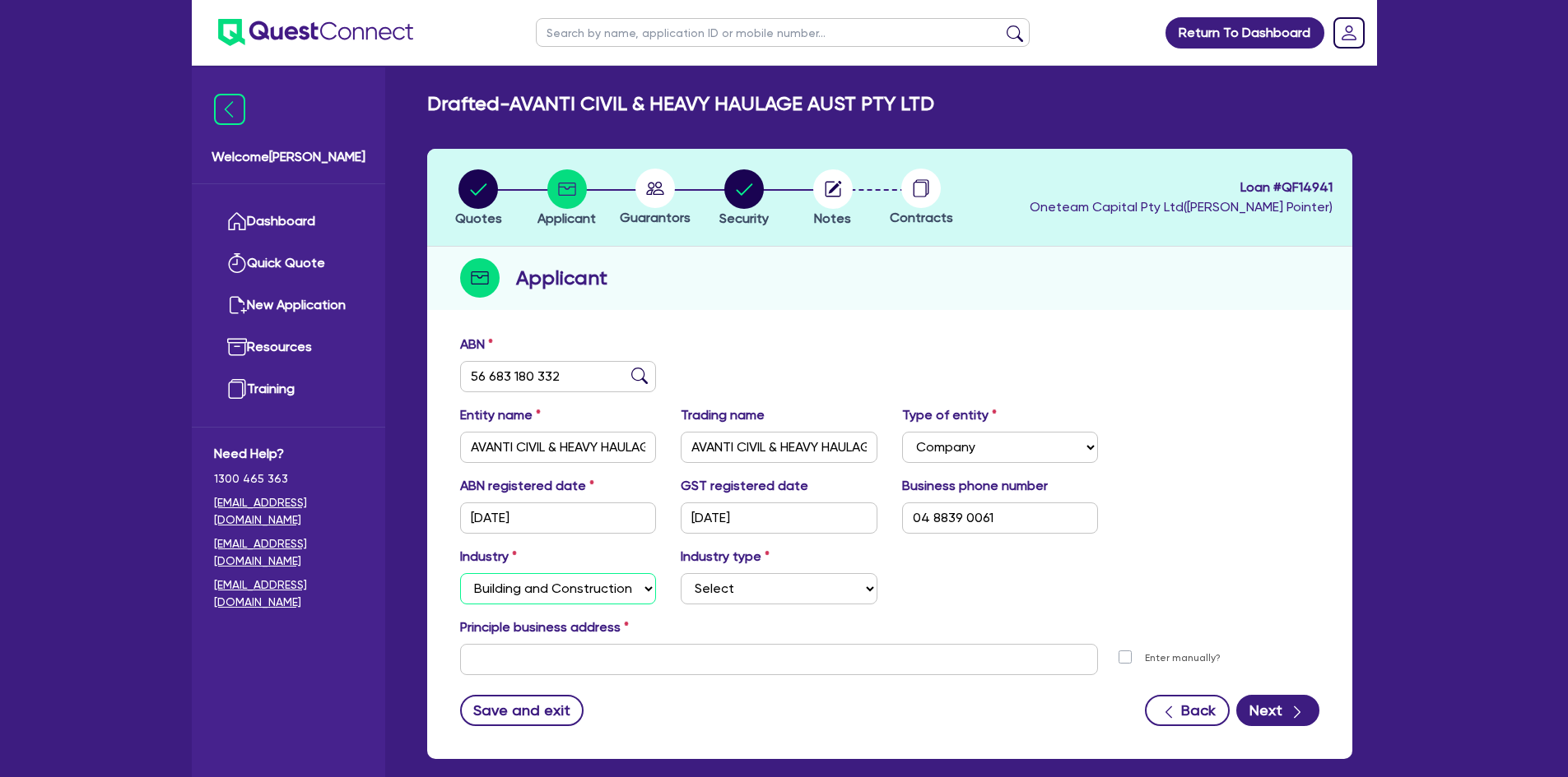
select select "TRANSPORT_WAREHOUSING"
click at [460, 574] on select "Select Accomodation & Food Services Administrative & Support Services Agricultu…" at bounding box center [559, 589] width 197 height 31
click at [757, 581] on select "Select Taxi & Luxury Car Services Passengers & Freight Transport Services Posta…" at bounding box center [779, 589] width 197 height 31
click at [535, 592] on select "Select Accomodation & Food Services Administrative & Support Services Agricultu…" at bounding box center [559, 589] width 197 height 31
click at [460, 574] on select "Select Accomodation & Food Services Administrative & Support Services Agricultu…" at bounding box center [559, 589] width 197 height 31
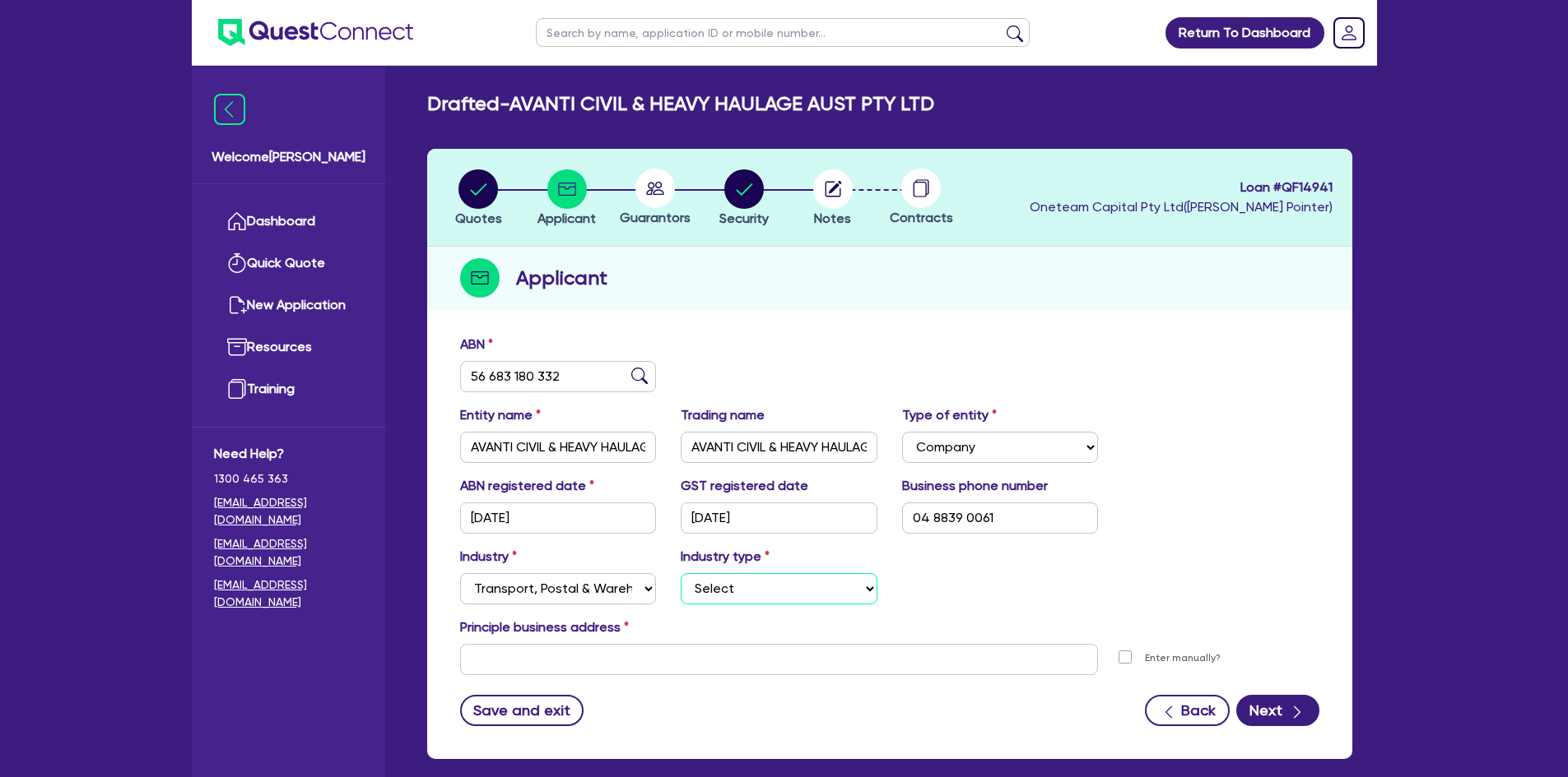
click at [738, 588] on select "Select Taxi & Luxury Car Services Passengers & Freight Transport Services Posta…" at bounding box center [779, 589] width 197 height 31
select select "PASSENGERS_FREIGHT_TRANSPORT"
click at [681, 574] on select "Select Taxi & Luxury Car Services Passengers & Freight Transport Services Posta…" at bounding box center [779, 589] width 197 height 31
click at [956, 569] on div "Industry Select Accomodation & Food Services Administrative & Support Services …" at bounding box center [890, 582] width 884 height 71
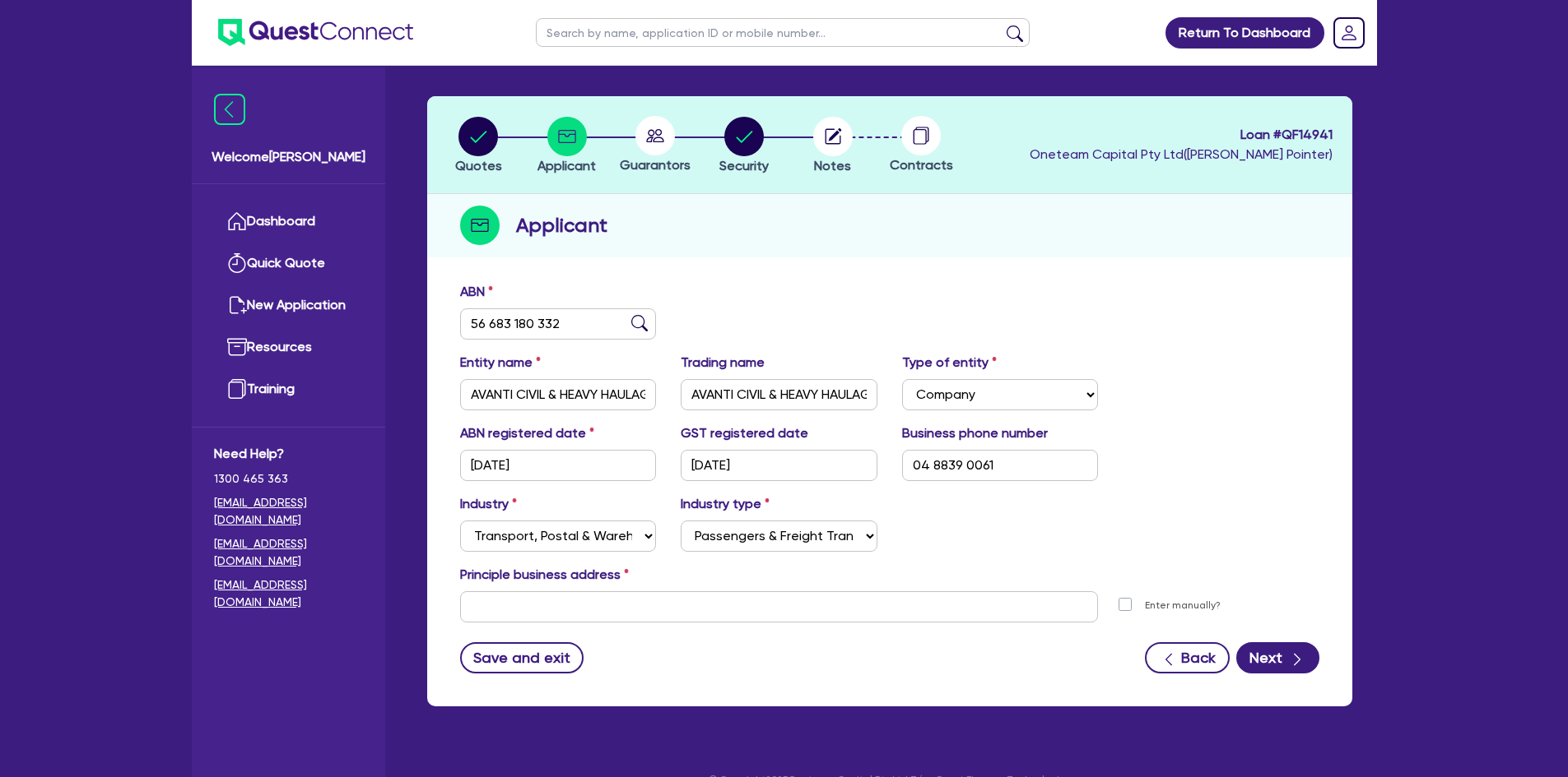
scroll to position [82, 0]
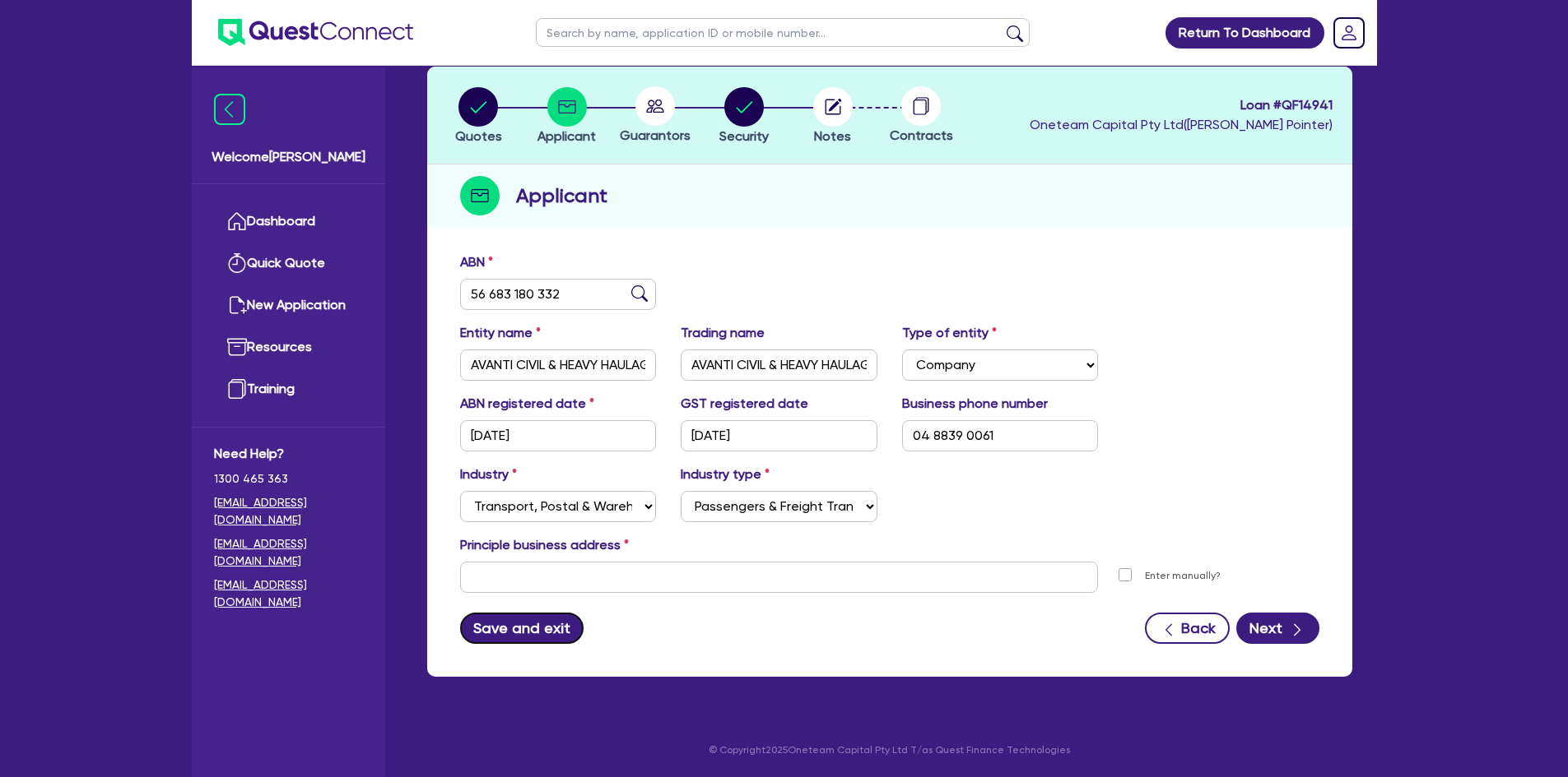
click at [519, 627] on button "Save and exit" at bounding box center [522, 628] width 124 height 31
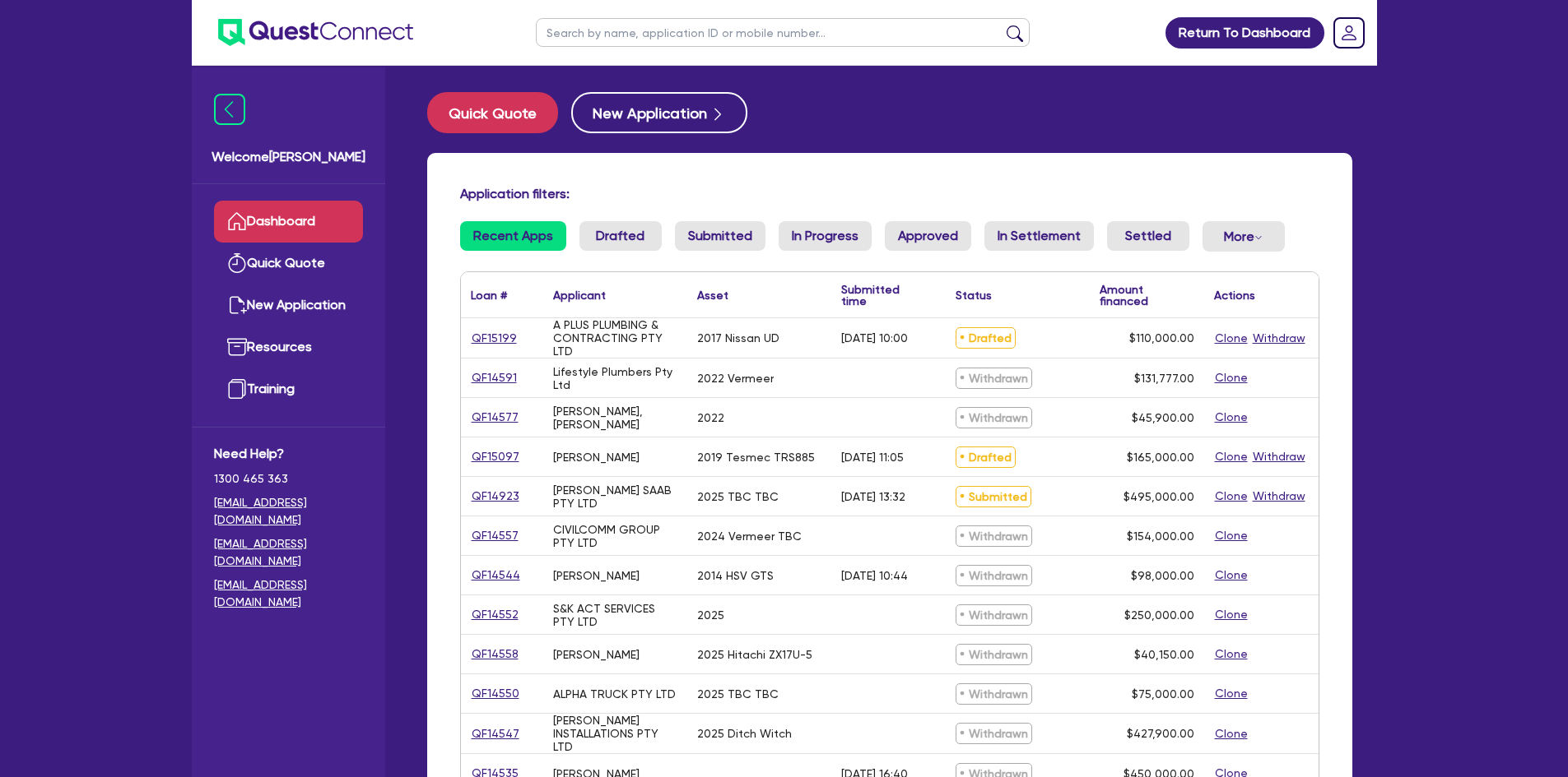
click at [591, 37] on input "text" at bounding box center [783, 32] width 494 height 28
type input "hy-tech"
click at [1002, 25] on button "submit" at bounding box center [1015, 36] width 27 height 23
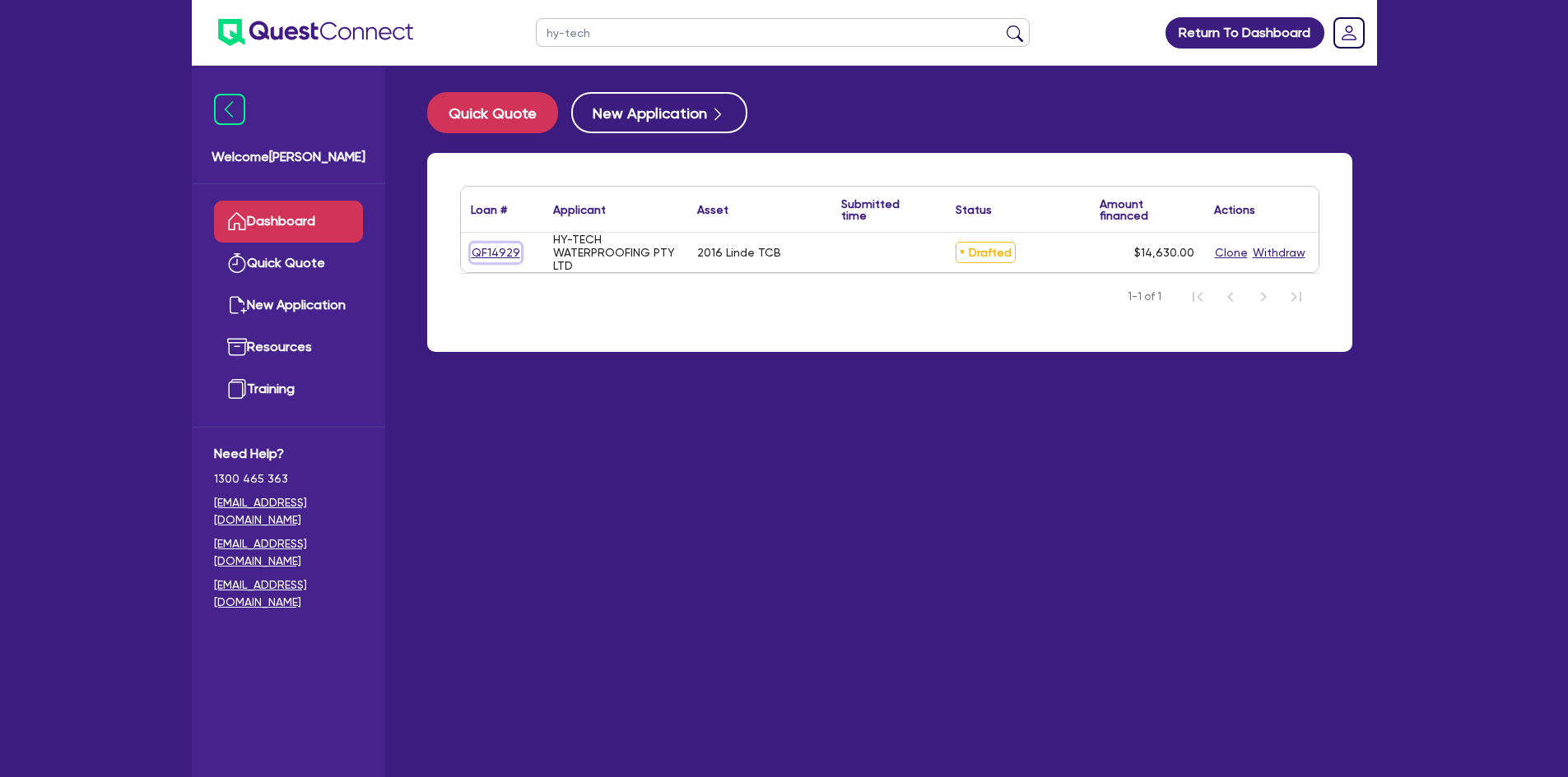
click at [513, 252] on link "QF14929" at bounding box center [495, 253] width 50 height 19
select select "PRIMARY_ASSETS"
select select "FORKLIFTS_AND_WAREHOUSING_EQUIPMENT"
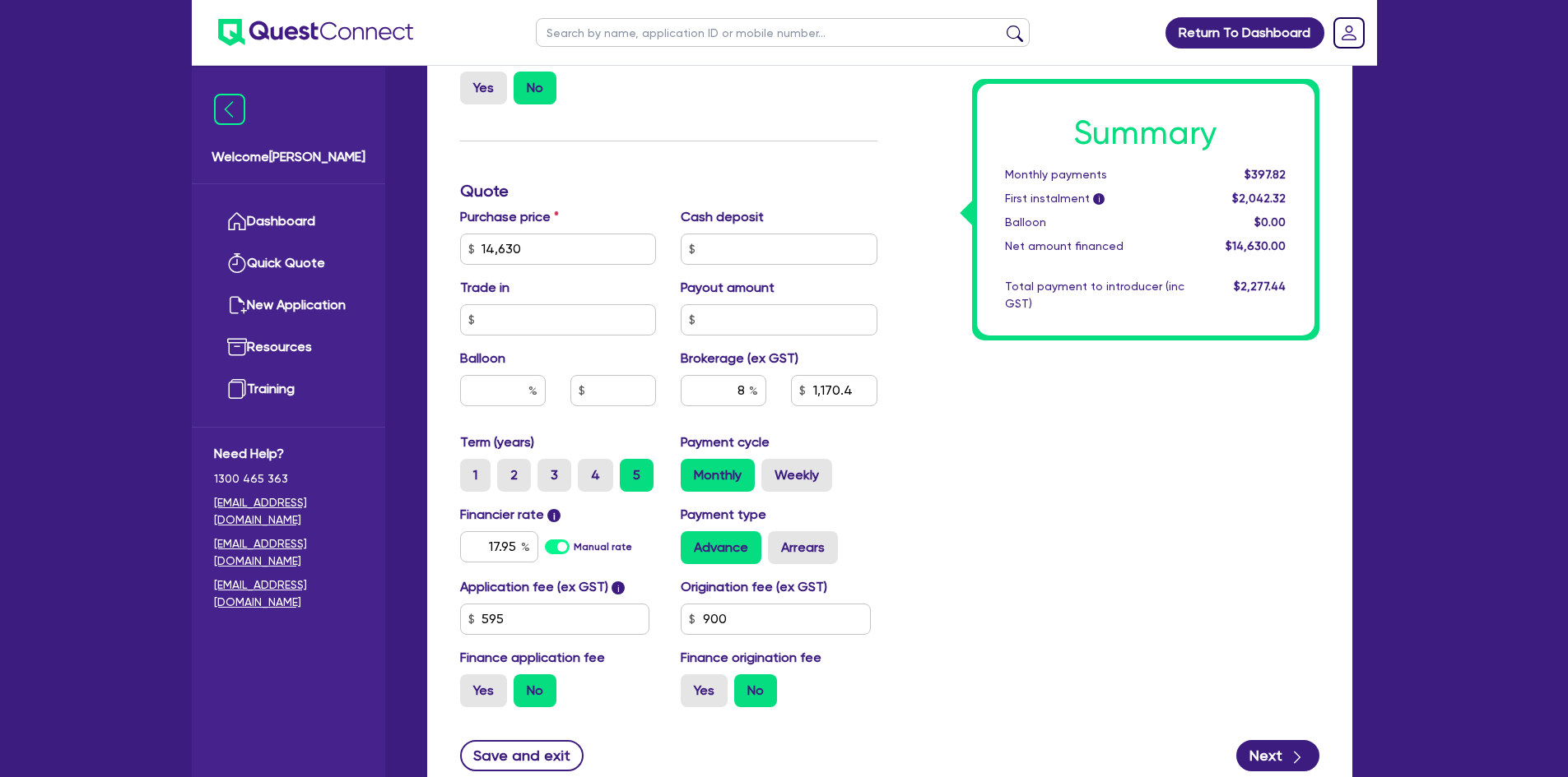
scroll to position [658, 0]
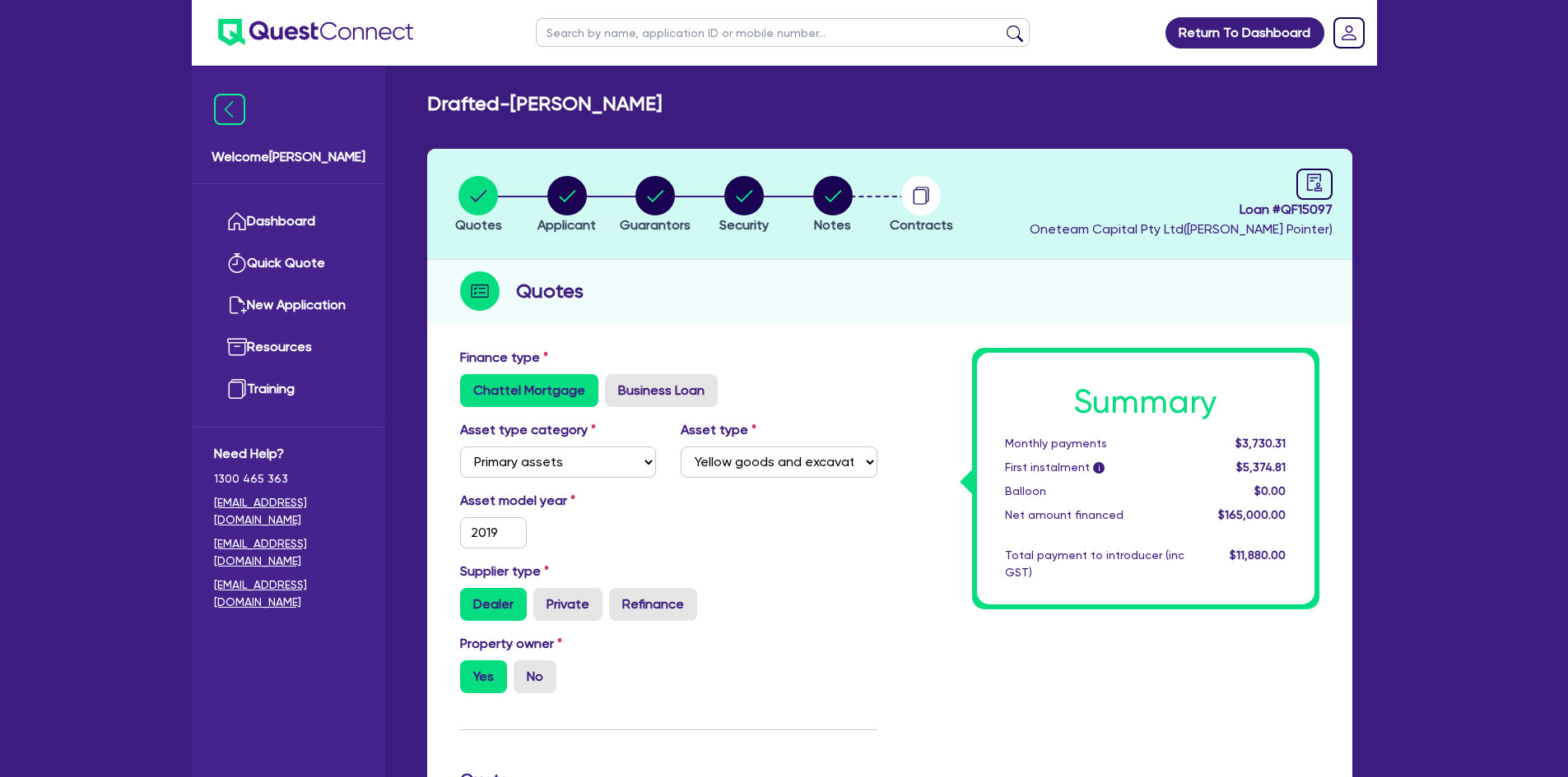
select select "PRIMARY_ASSETS"
select select "YELLOW_GOODS_AND_EXCAVATORS"
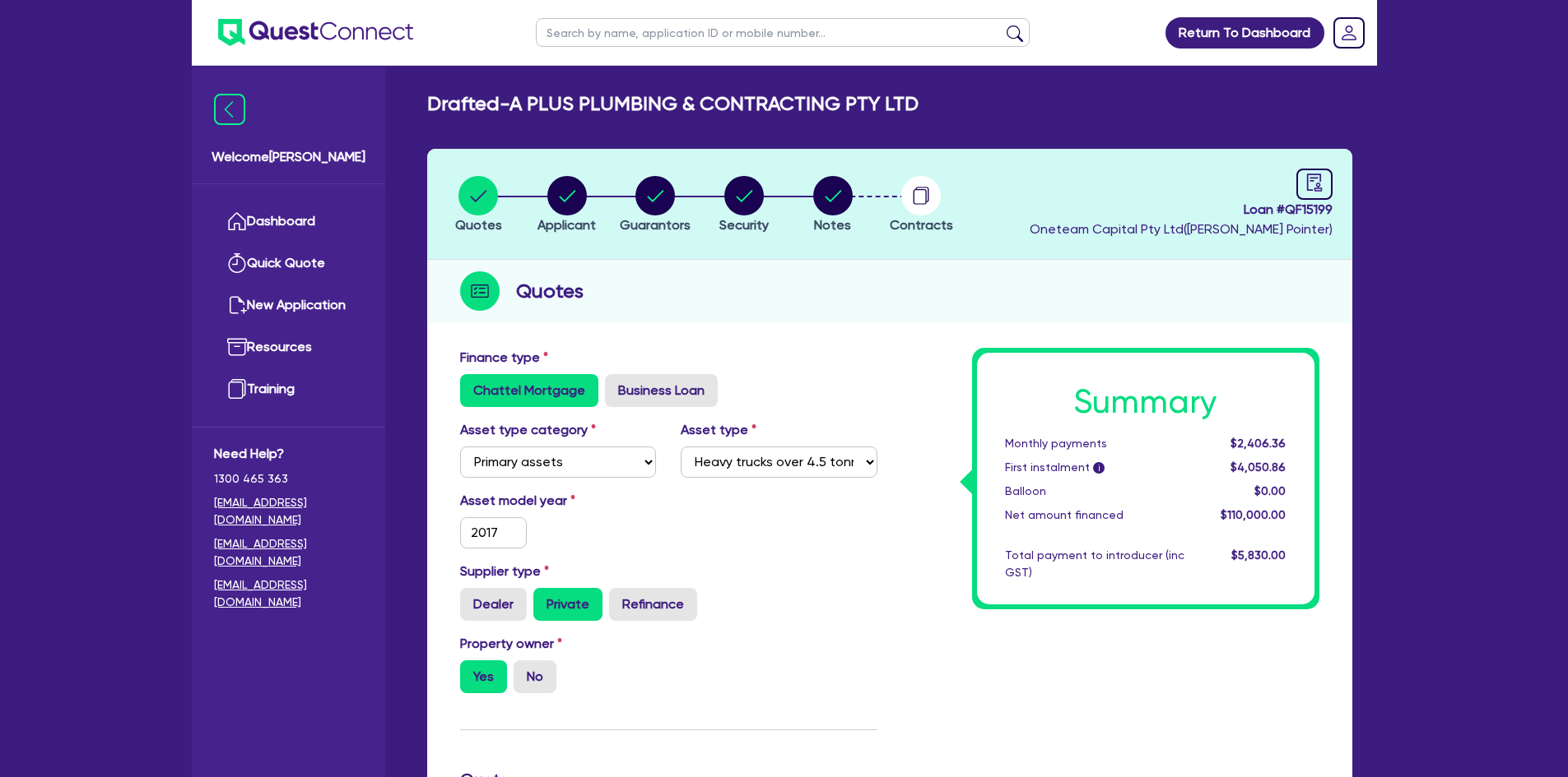
select select "PRIMARY_ASSETS"
select select "HEAVY_TRUCKS"
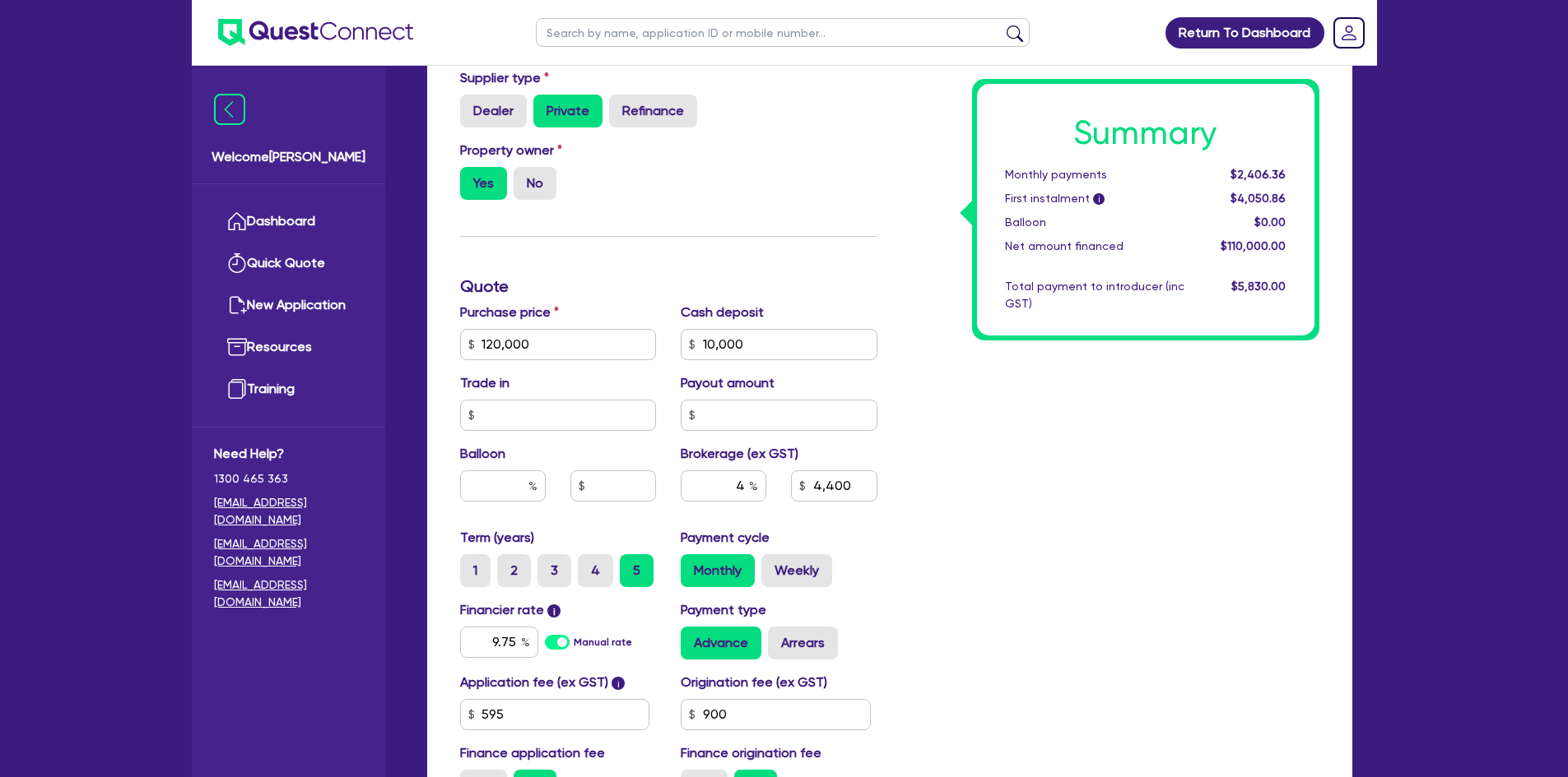
scroll to position [575, 0]
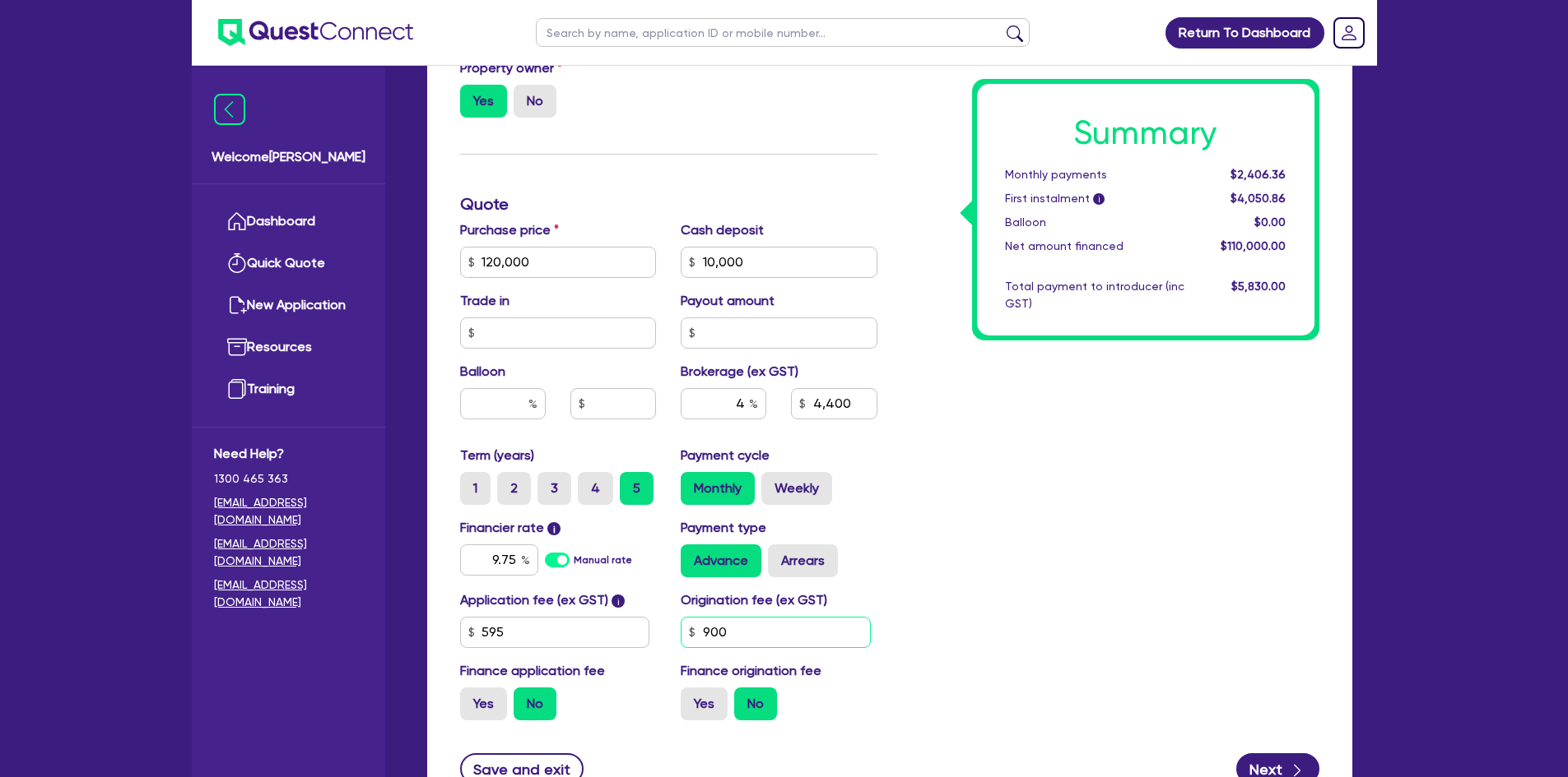
click at [777, 631] on input "900" at bounding box center [775, 632] width 190 height 31
type input "1,200"
type input "120,000"
type input "10,000"
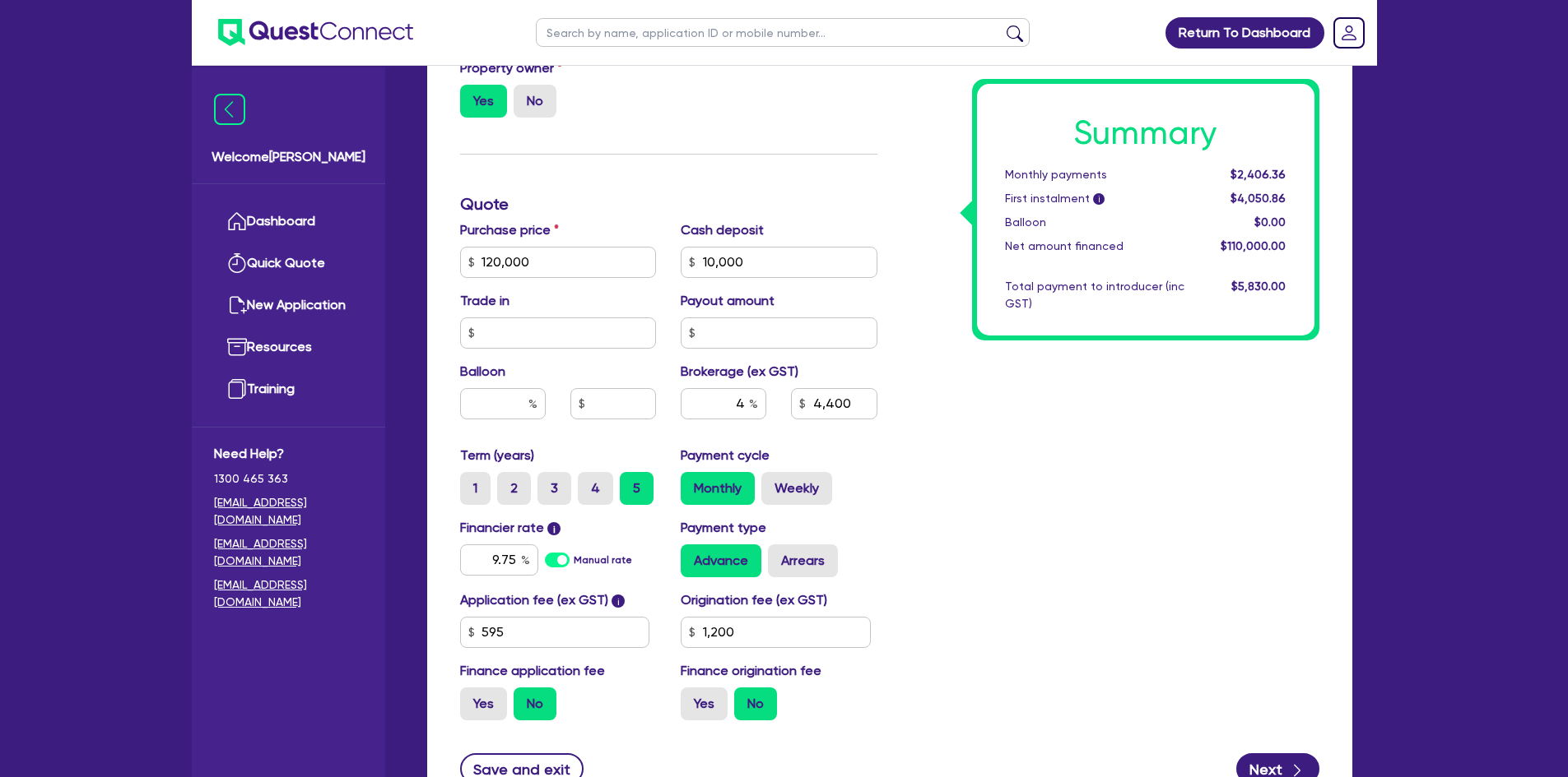
type input "4,400"
click at [918, 506] on div "Summary Monthly payments $2,406.36 First instalment i $4,050.86 Balloon $0.00 N…" at bounding box center [1111, 253] width 442 height 962
type input "120,000"
type input "10,000"
type input "4,400"
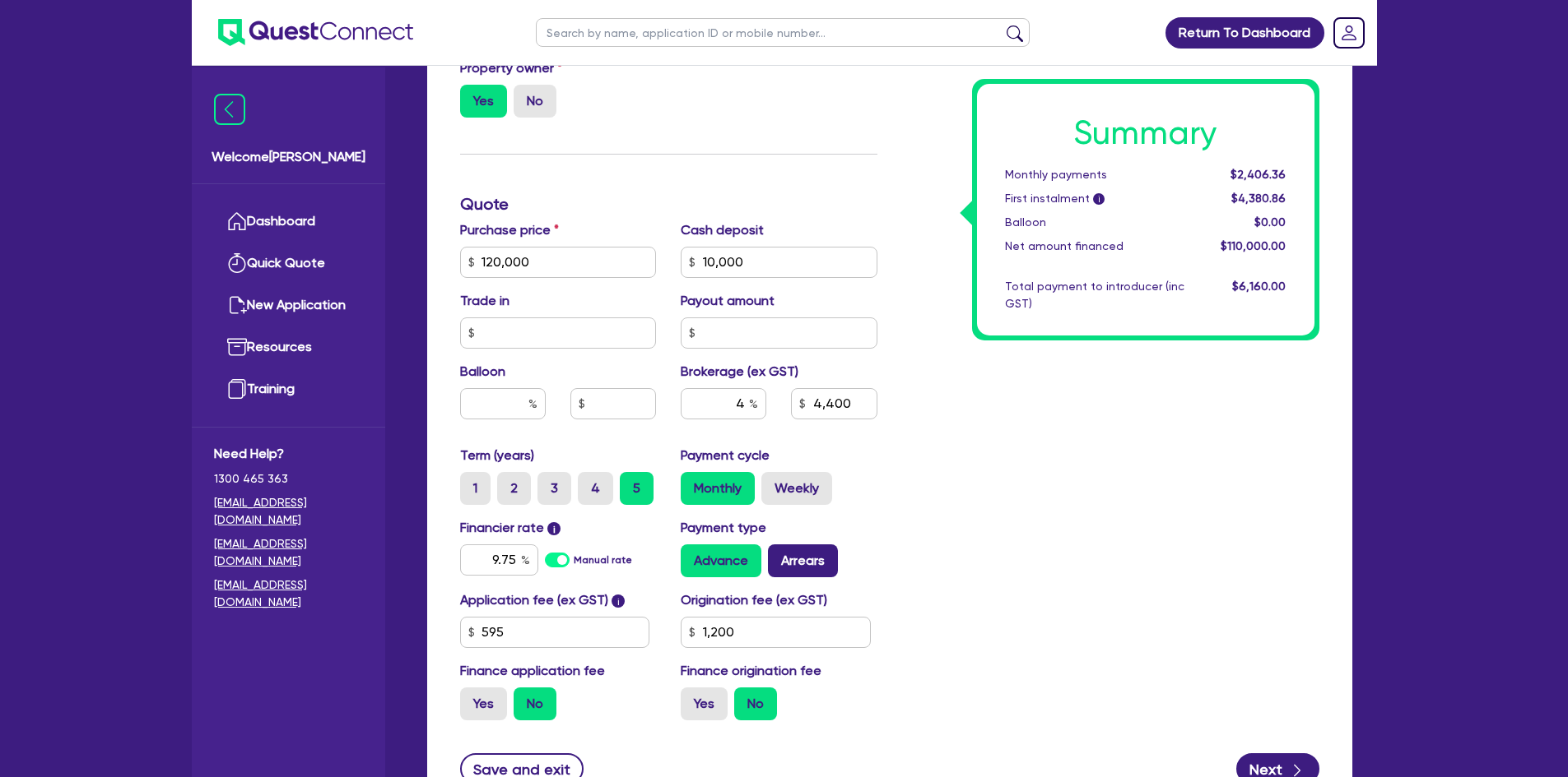
click at [793, 563] on label "Arrears" at bounding box center [803, 560] width 70 height 33
click at [778, 556] on input "Arrears" at bounding box center [773, 549] width 10 height 10
radio input "true"
type input "120,000"
type input "10,000"
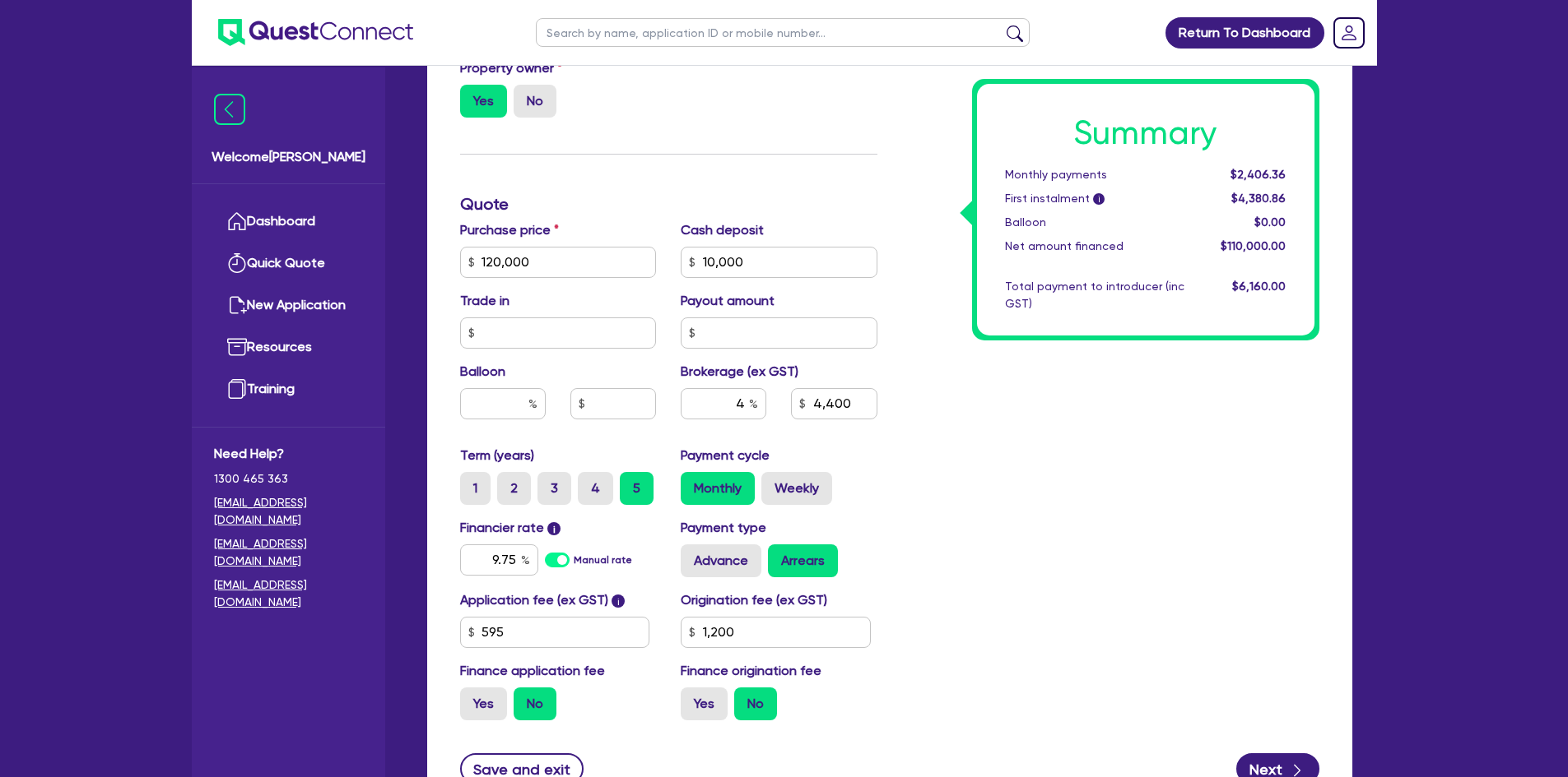
type input "4,400"
type input "120,000"
type input "10,000"
type input "4,400"
click at [990, 559] on div "Summary Monthly payments $2,425.91 First instalment i $4,400.41 Balloon $0.00 N…" at bounding box center [1111, 253] width 442 height 962
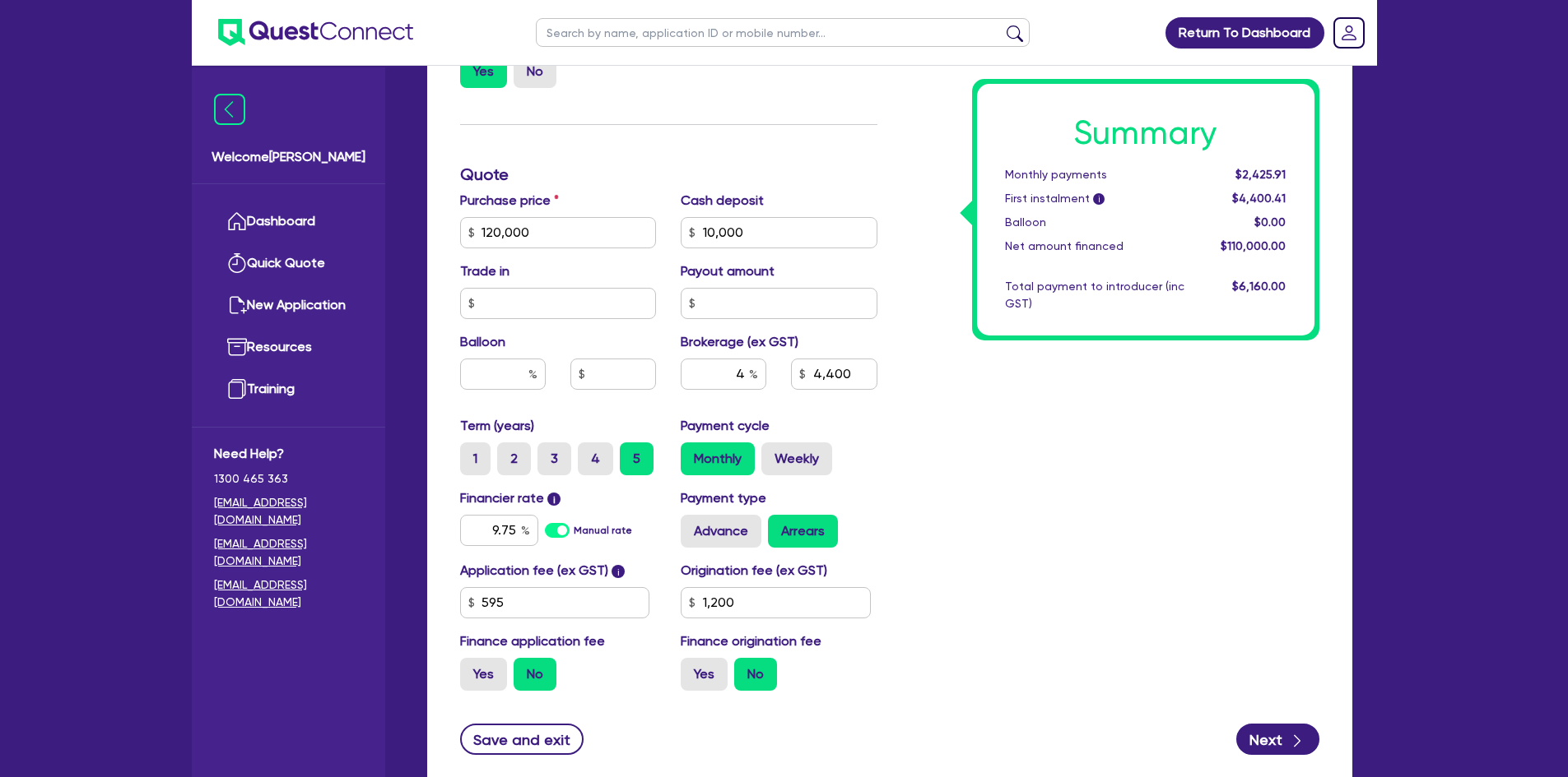
scroll to position [634, 0]
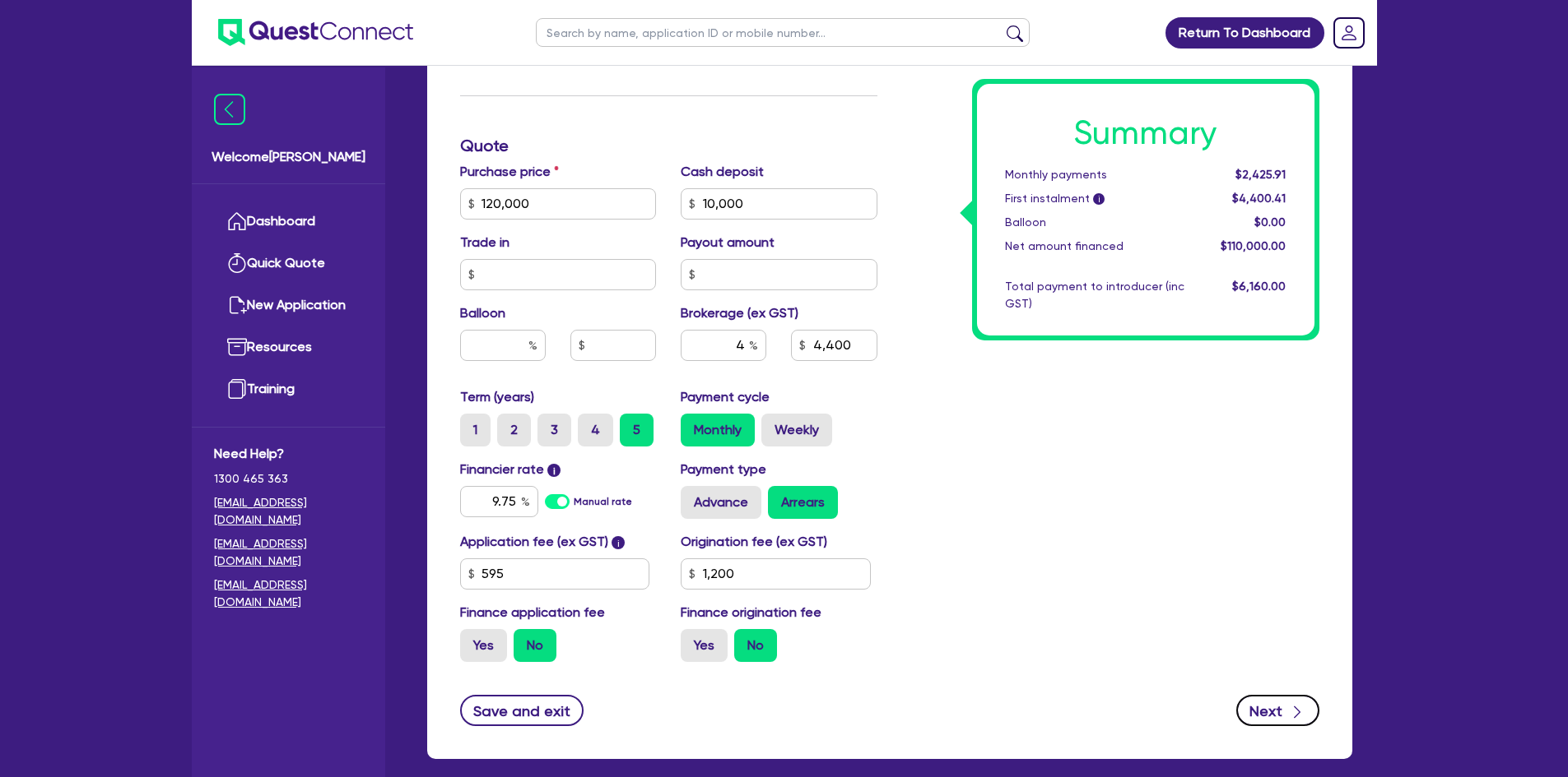
click at [1250, 718] on button "Next" at bounding box center [1278, 711] width 83 height 31
type input "120,000"
type input "10,000"
type input "4,400"
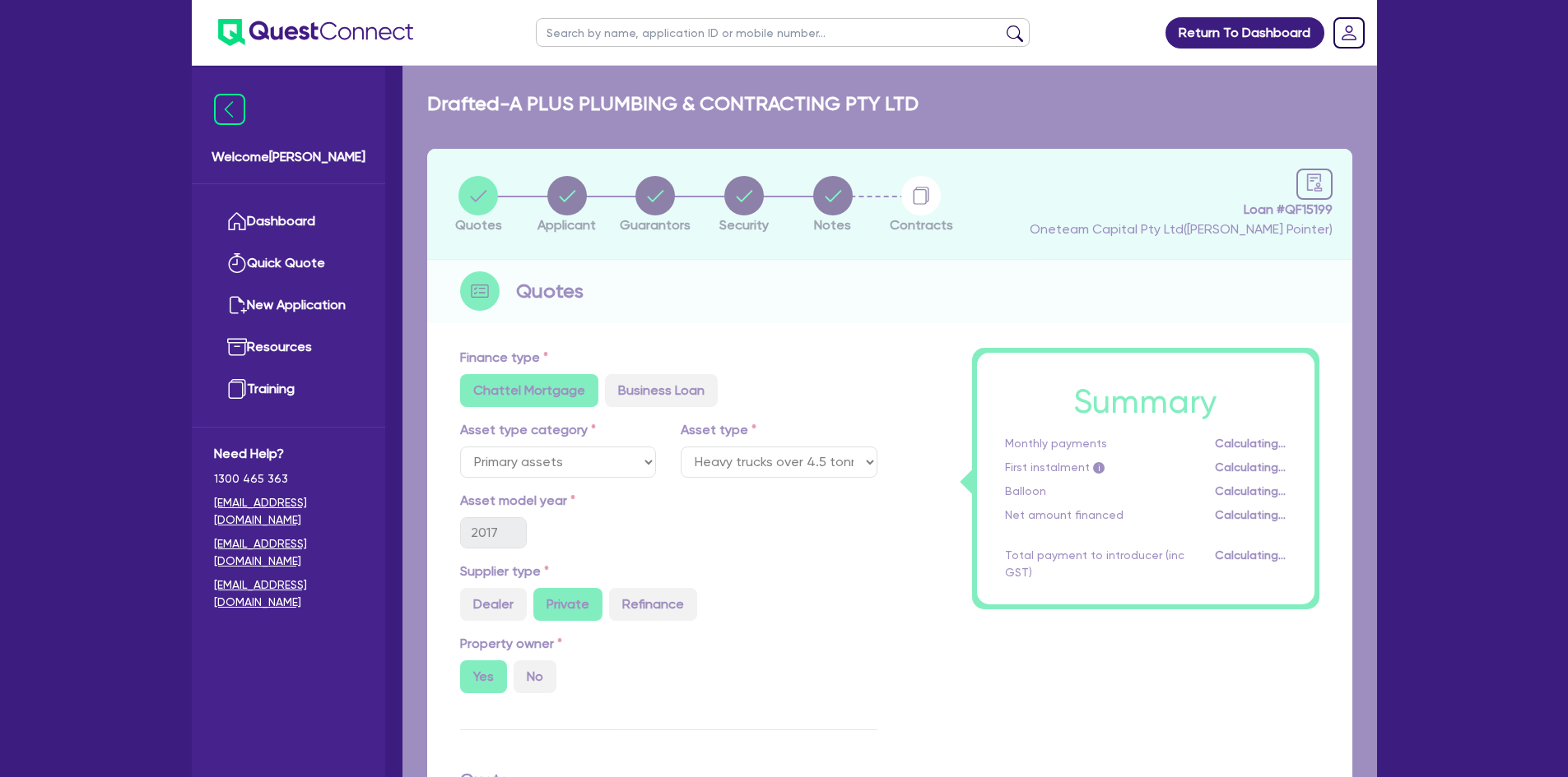
select select "COMPANY"
select select "BUILDING_CONSTRUCTION"
select select "TRADES_SERVICES_CONSUMERS"
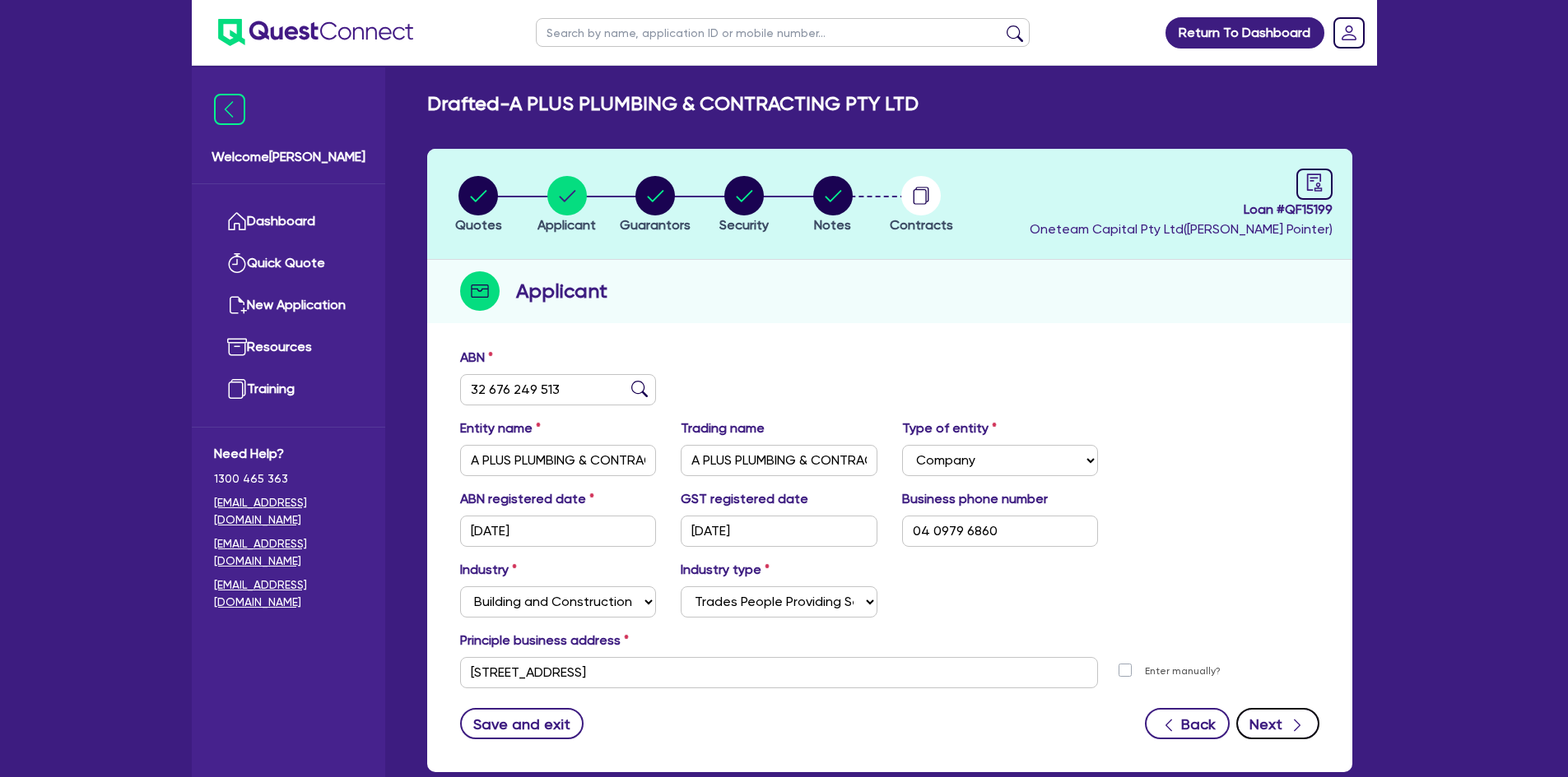
click at [1284, 725] on button "Next" at bounding box center [1278, 723] width 83 height 31
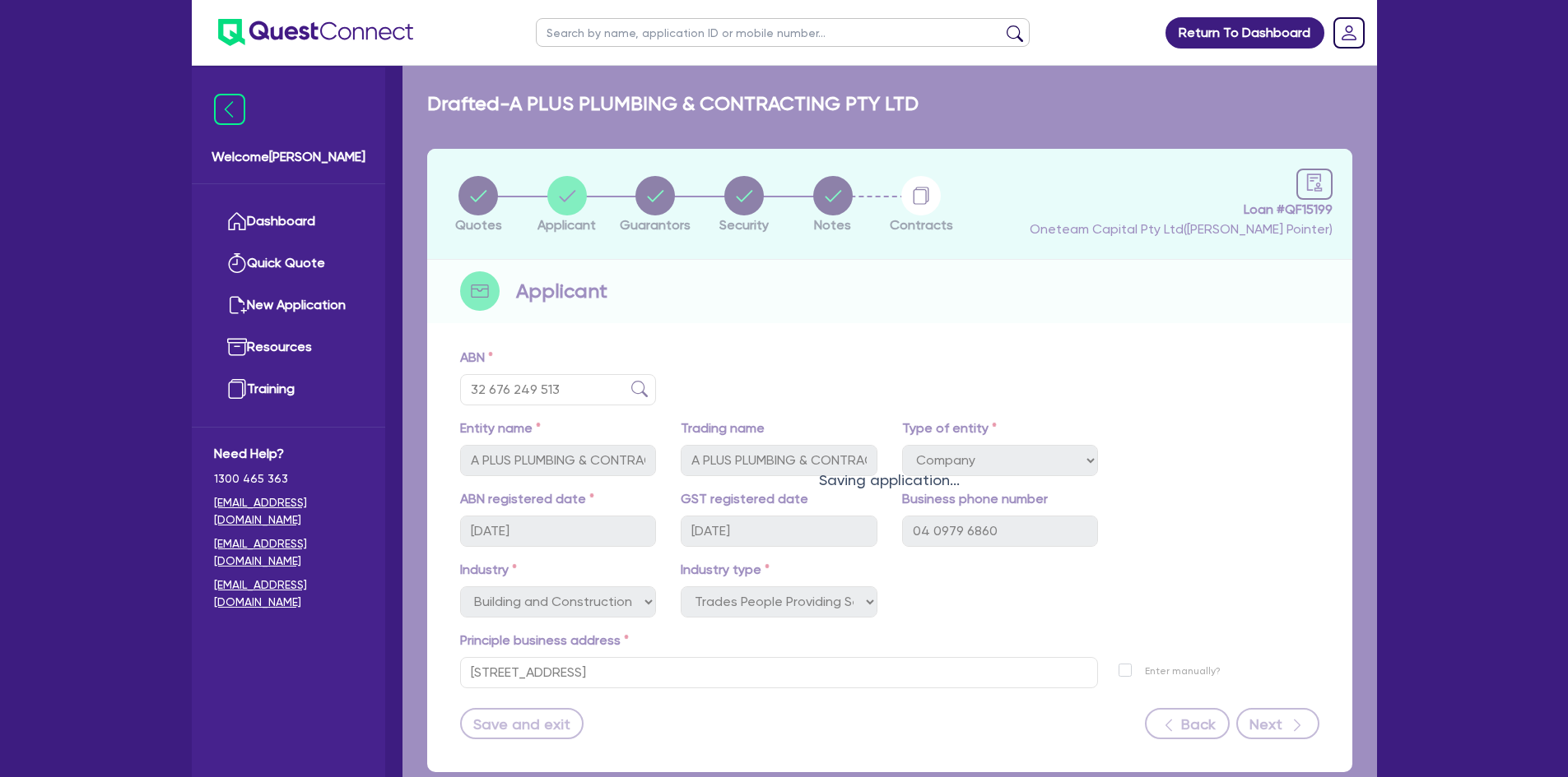
select select "MR"
select select "QLD"
select select "MARRIED"
select select "MRS"
select select "QLD"
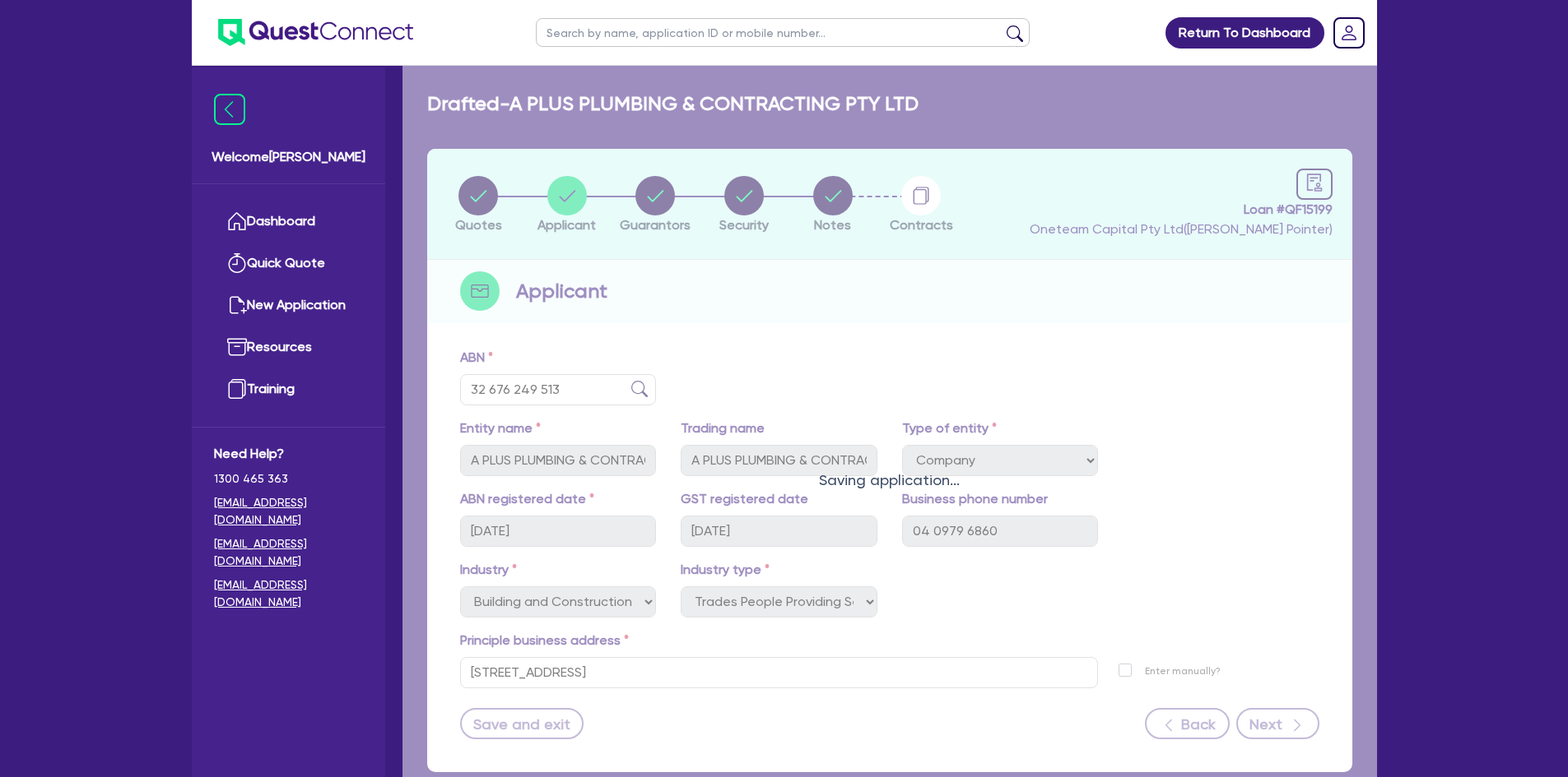
select select "MARRIED"
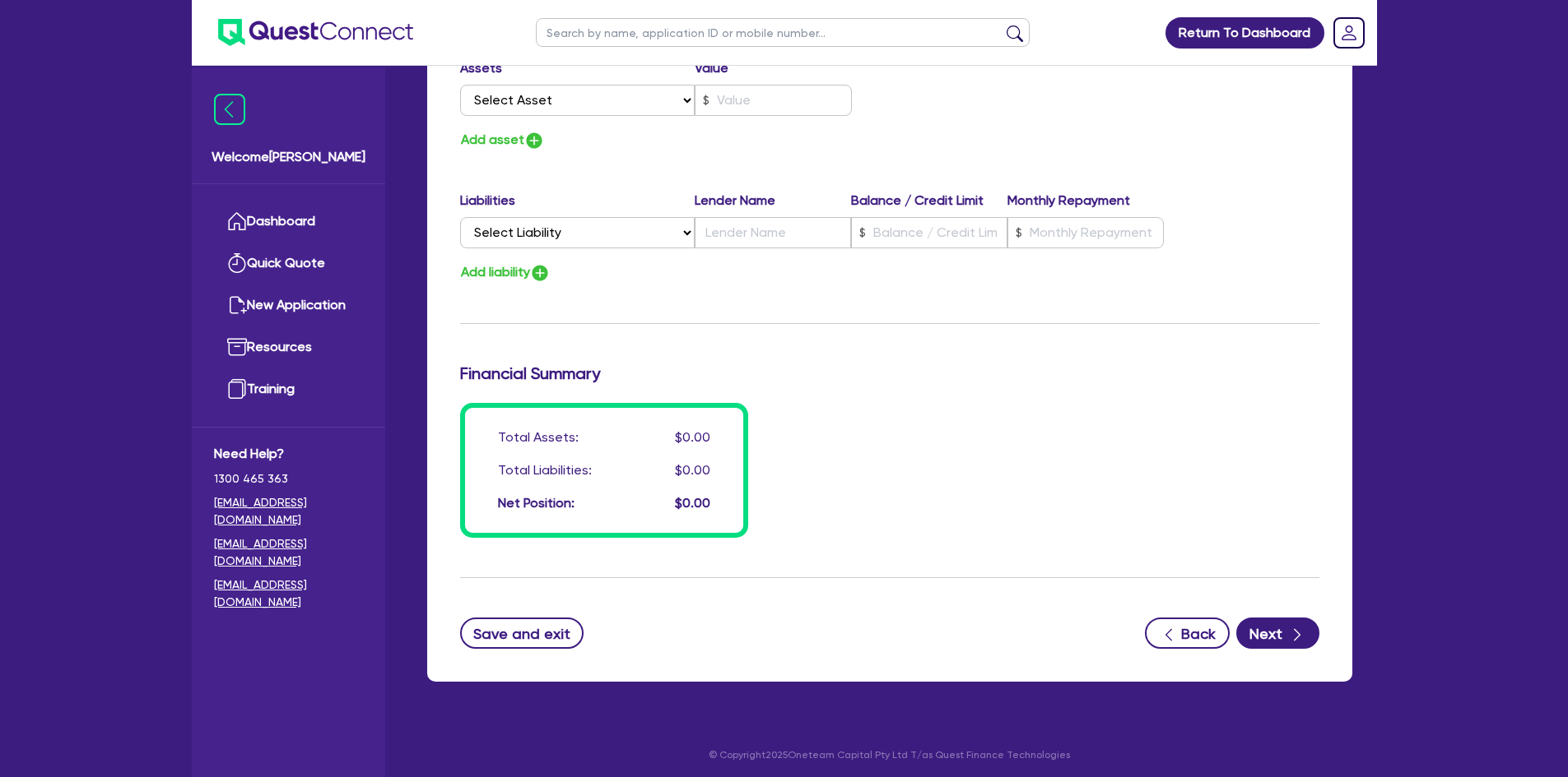
scroll to position [2329, 0]
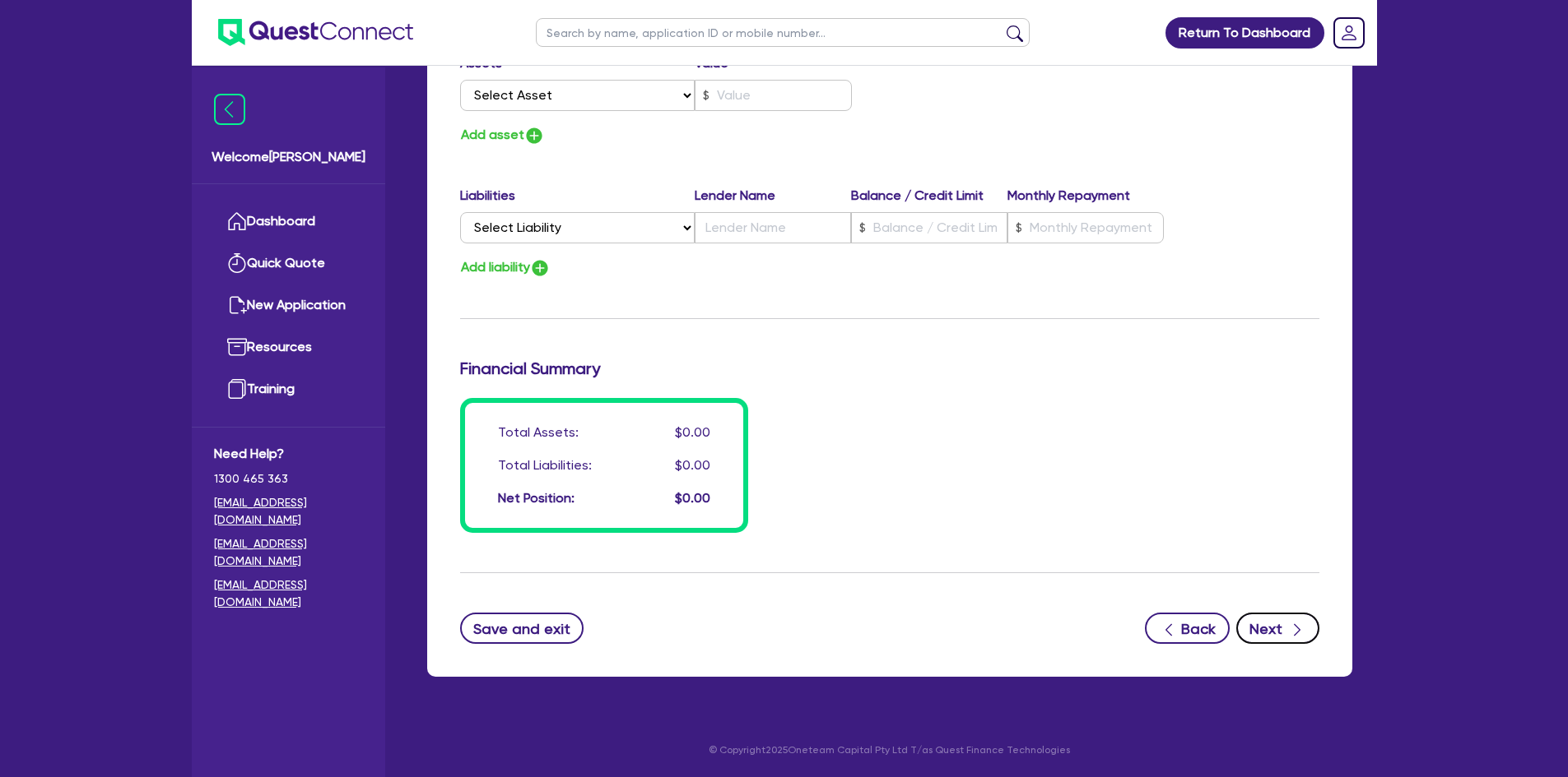
click at [1257, 623] on button "Next" at bounding box center [1278, 628] width 83 height 31
select select "PRIMARY_ASSETS"
select select "HEAVY_TRUCKS"
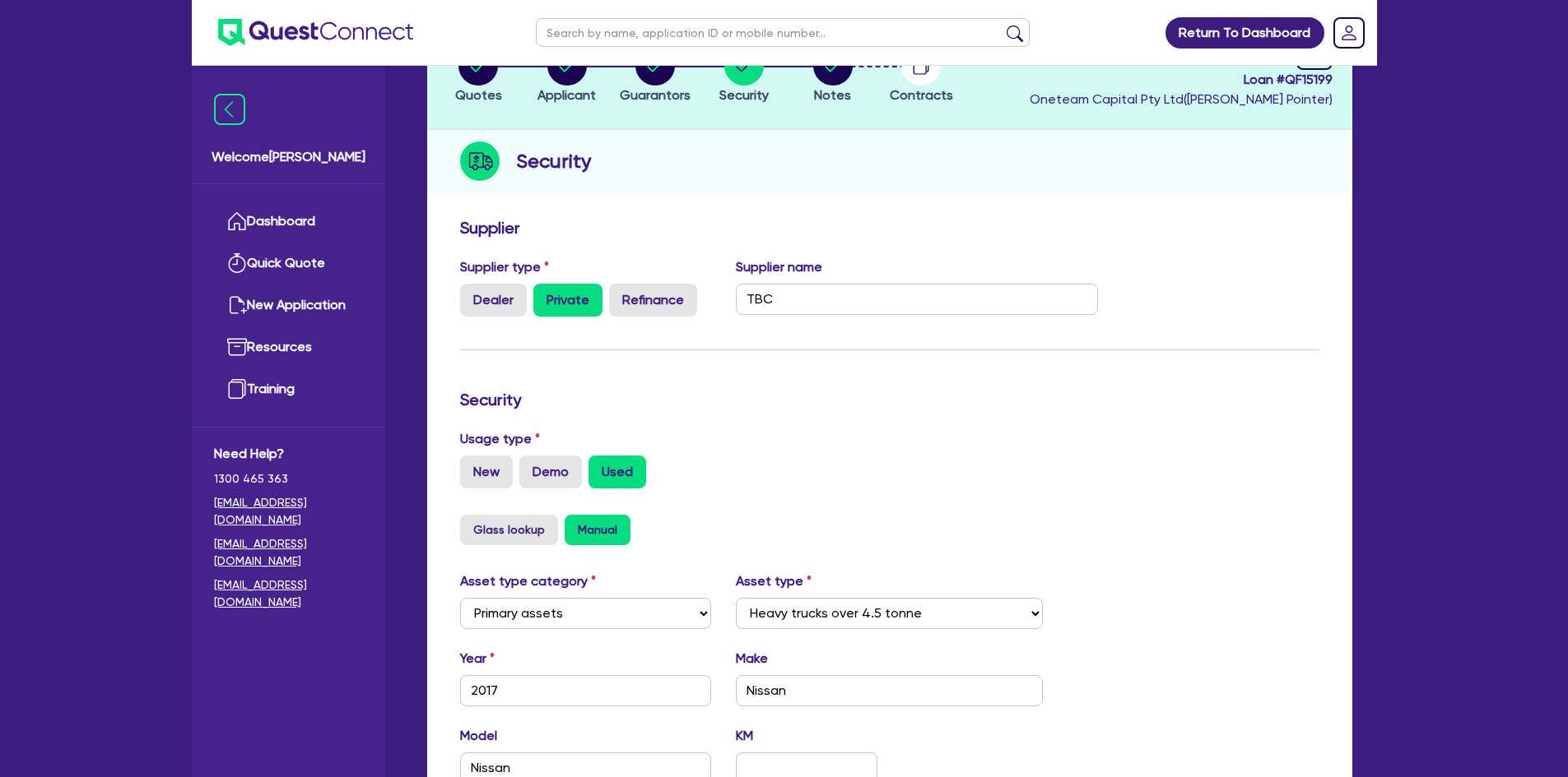
scroll to position [412, 0]
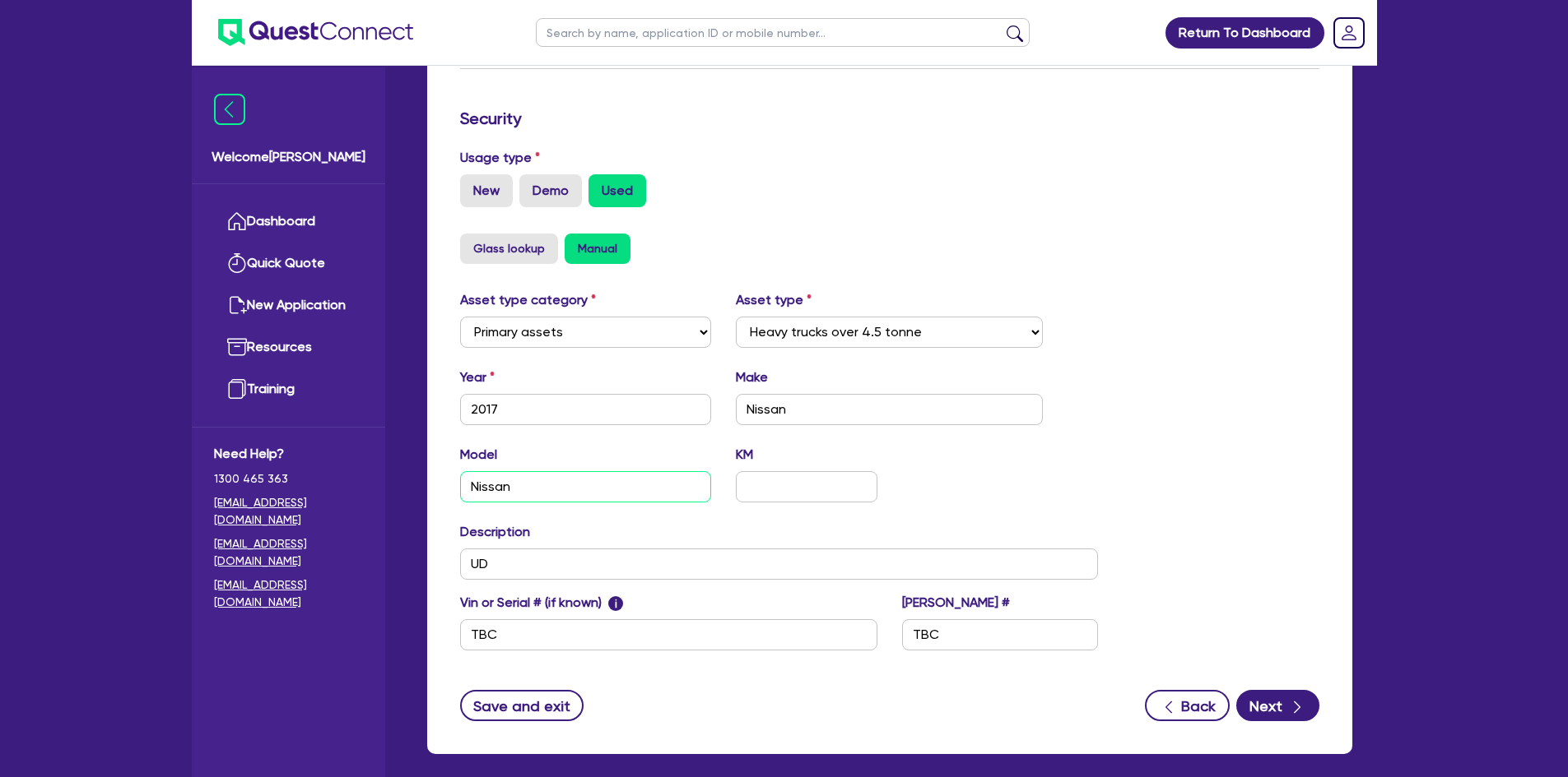
click at [567, 491] on input "Nissan" at bounding box center [586, 486] width 252 height 31
type input "UD"
click at [512, 560] on input "UD" at bounding box center [779, 564] width 639 height 31
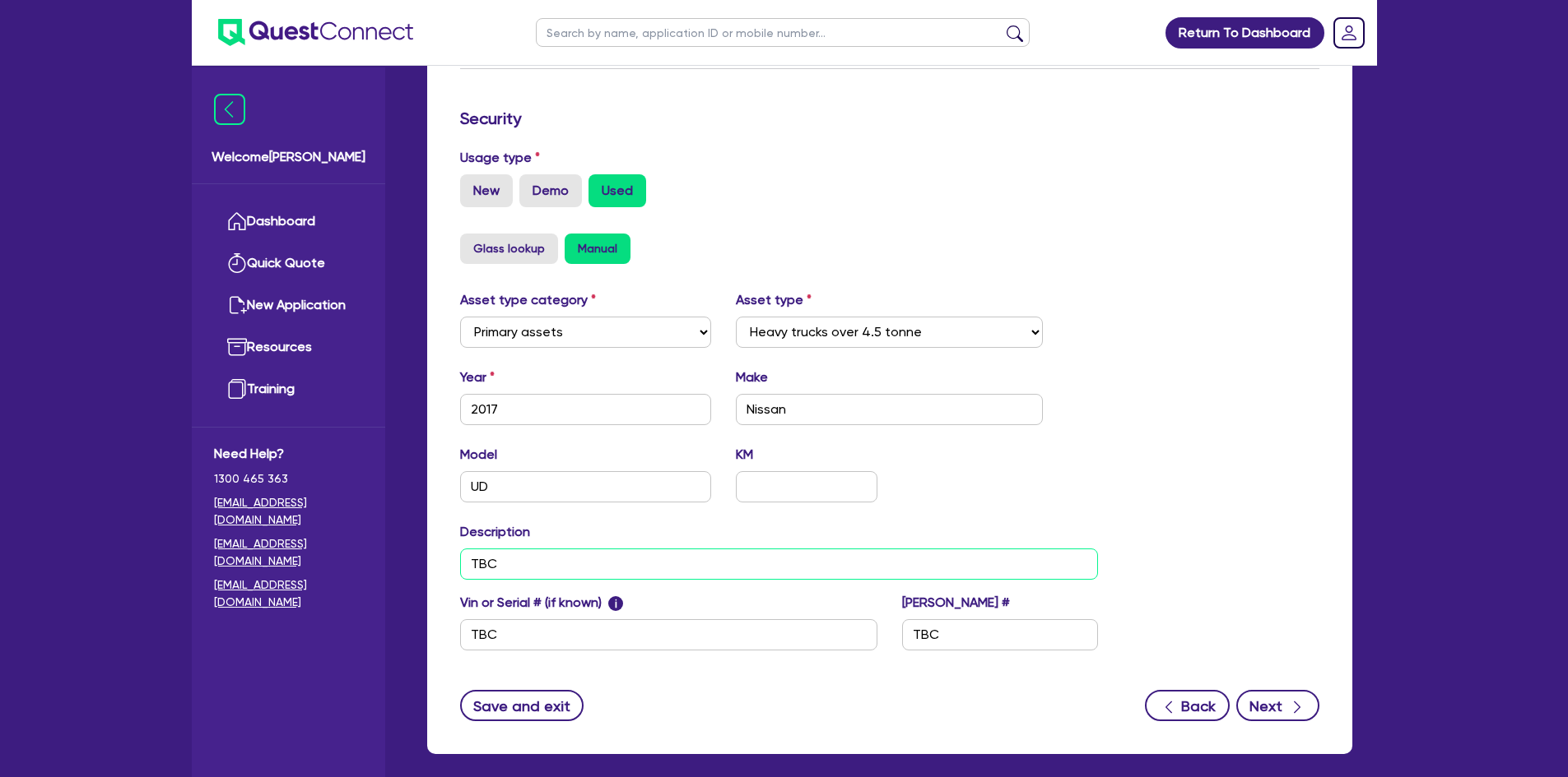
type input "TBC"
click at [1282, 719] on button "Next" at bounding box center [1278, 705] width 83 height 31
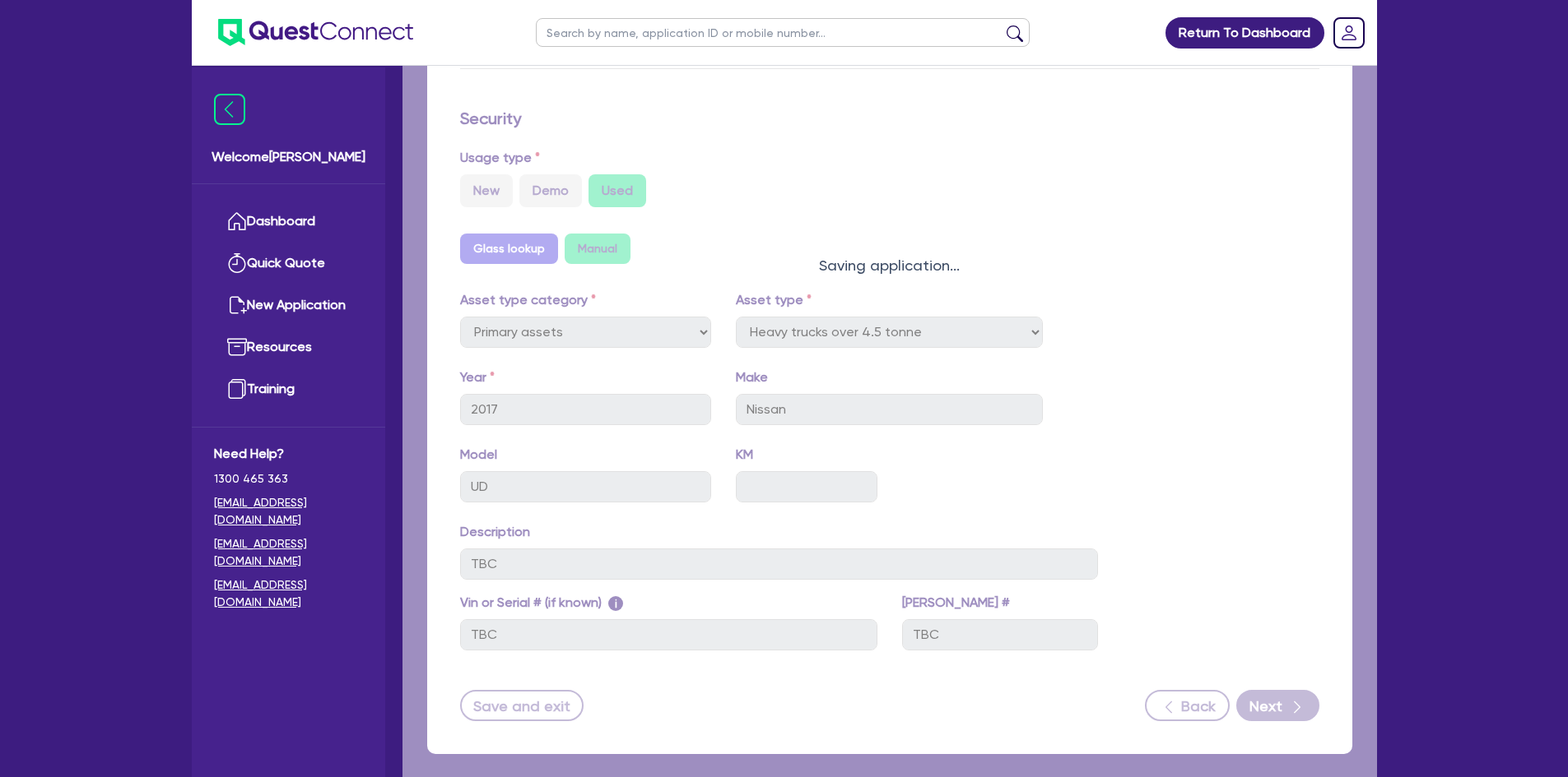
select select "Other"
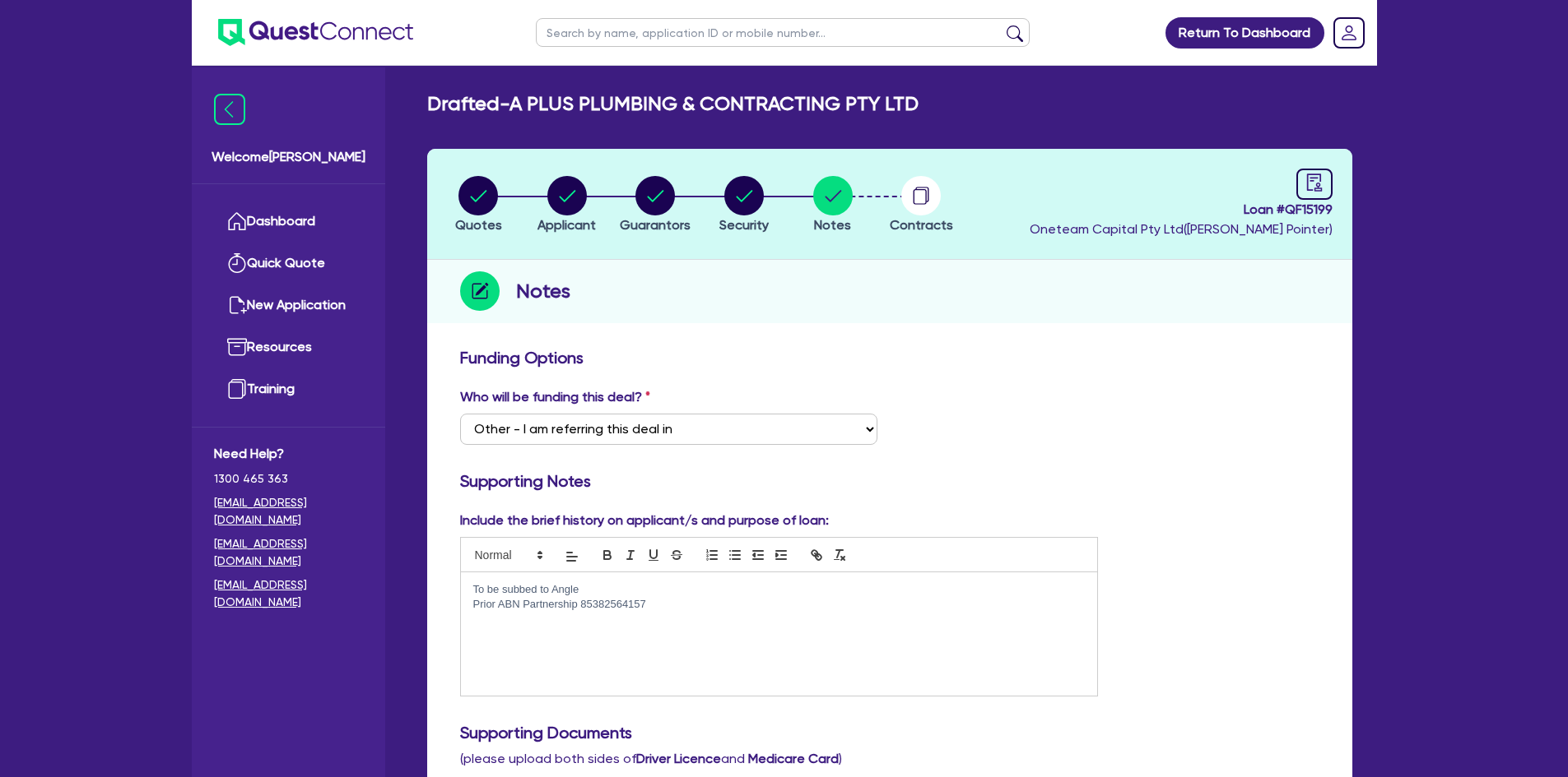
click at [720, 601] on p "Prior ABN Partnership 85382564157" at bounding box center [779, 605] width 613 height 15
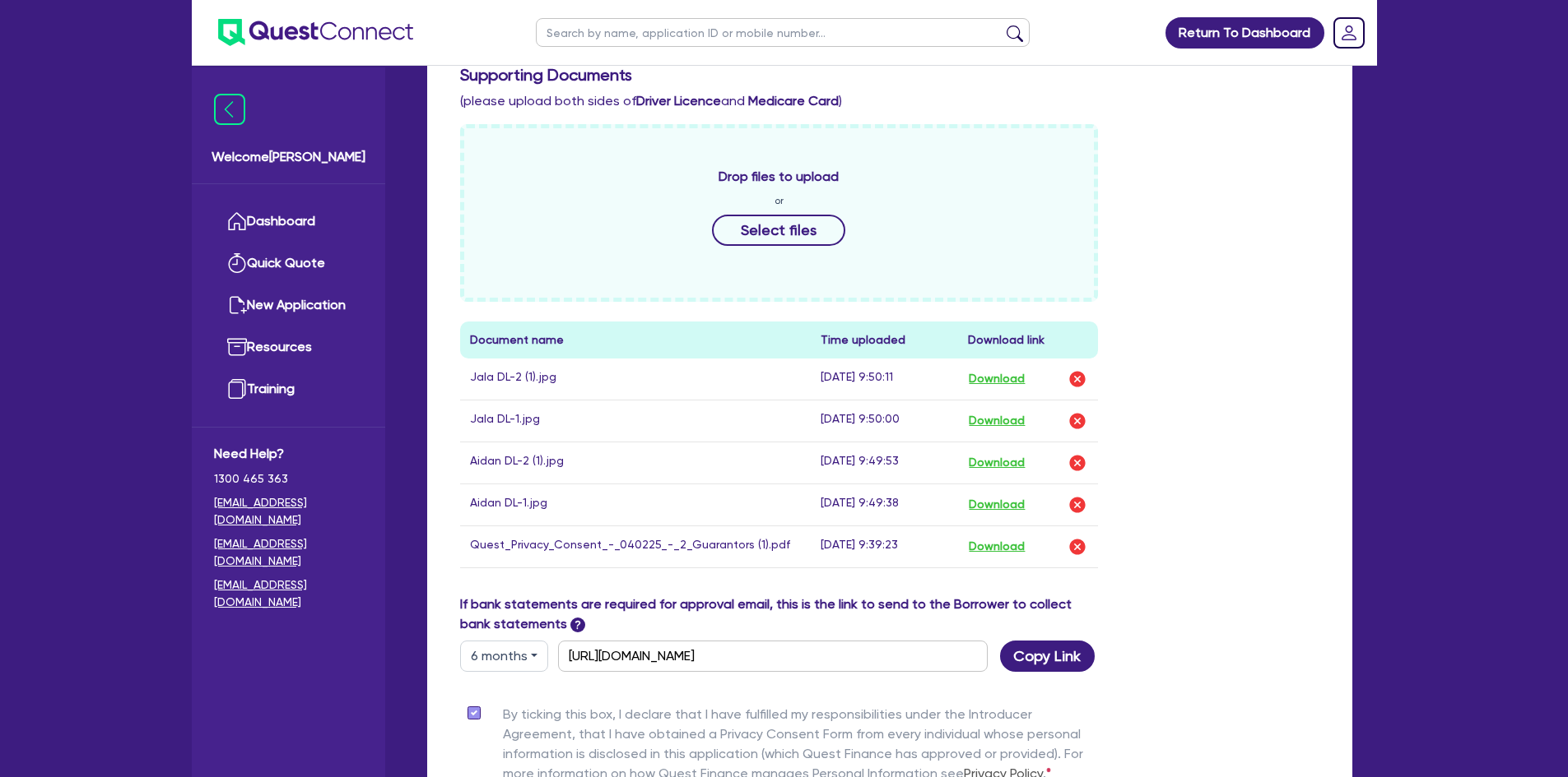
scroll to position [876, 0]
